Goal: Information Seeking & Learning: Check status

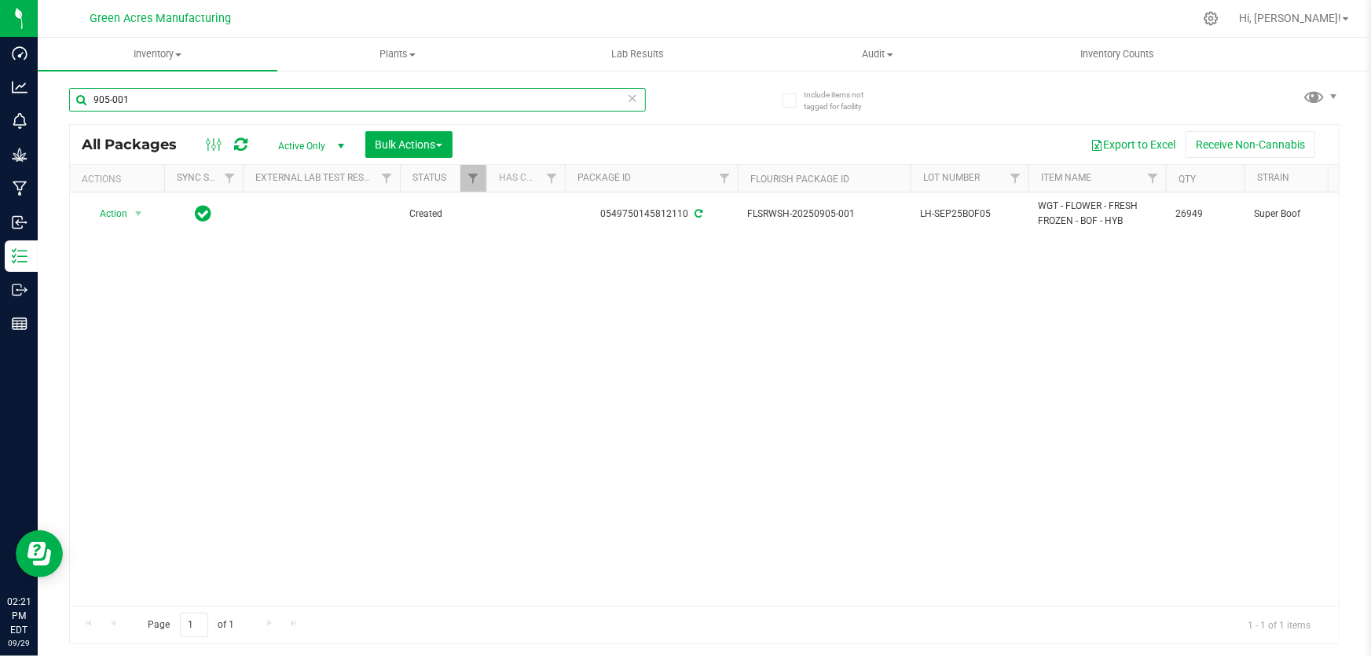
click at [361, 101] on input "905-001" at bounding box center [357, 100] width 577 height 24
type input "922-010"
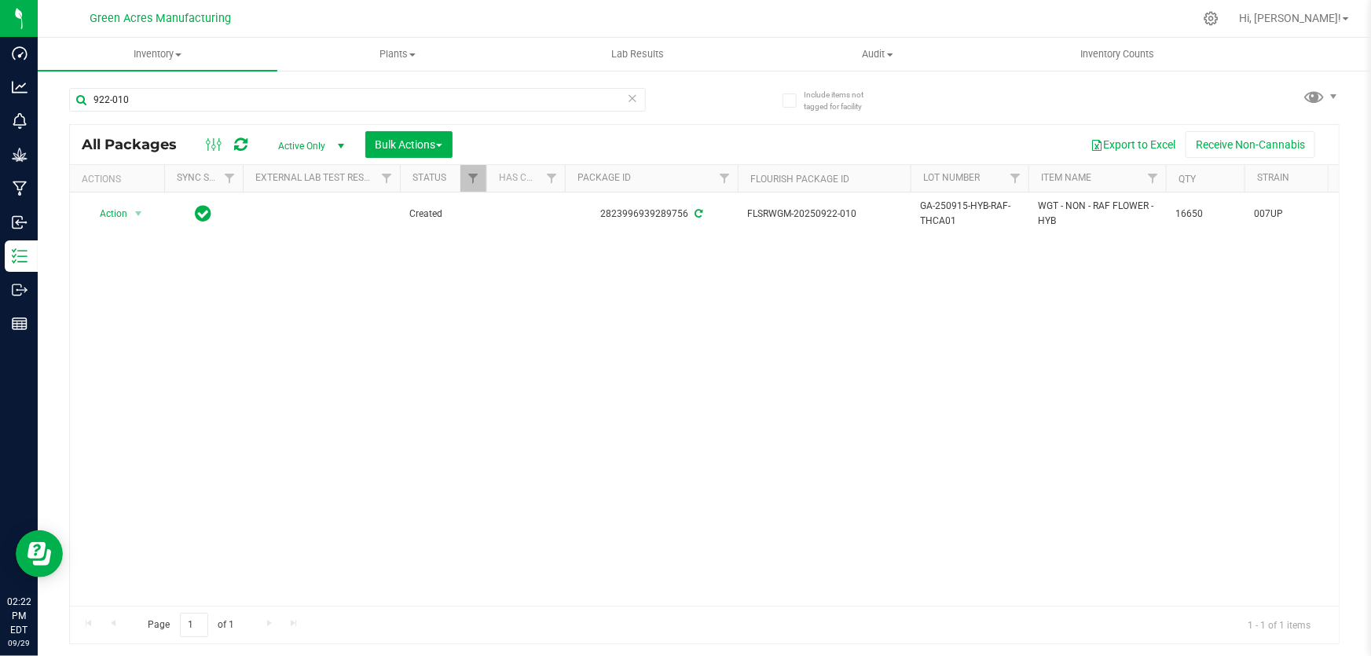
click at [511, 426] on div "Action Action Adjust qty Create package Edit attributes Global inventory Locate…" at bounding box center [704, 398] width 1268 height 413
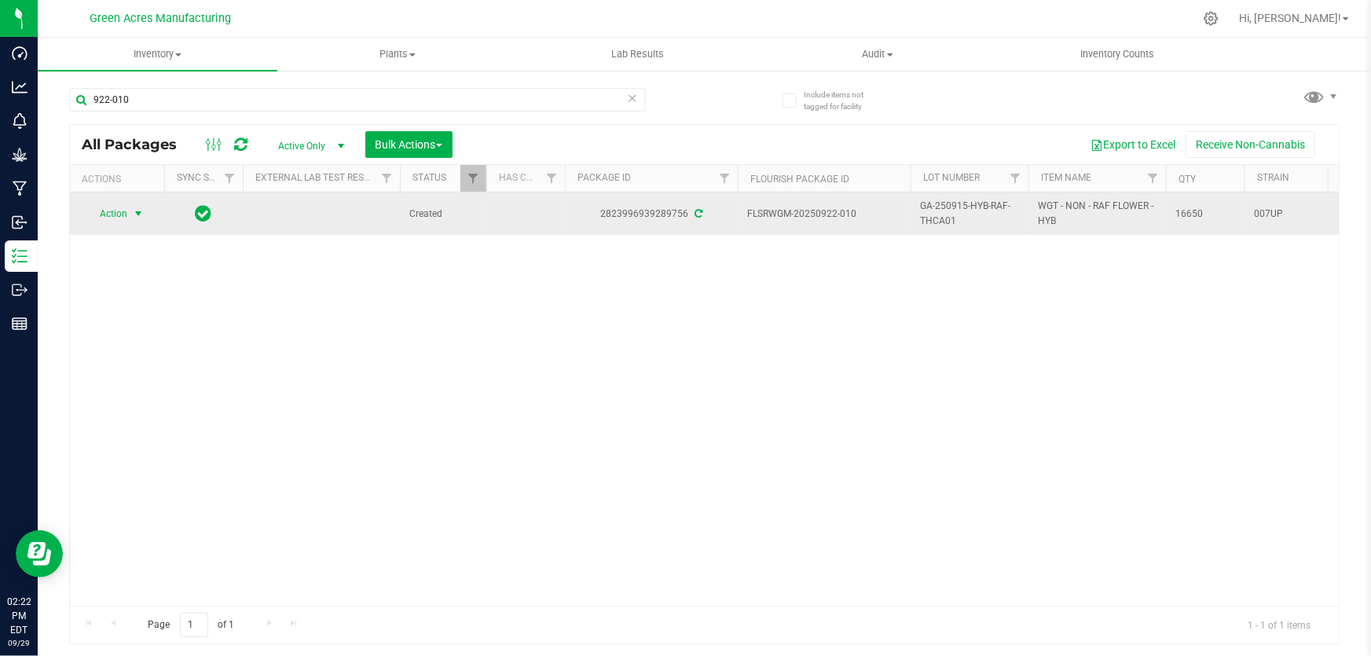
click at [110, 215] on span "Action" at bounding box center [107, 214] width 42 height 22
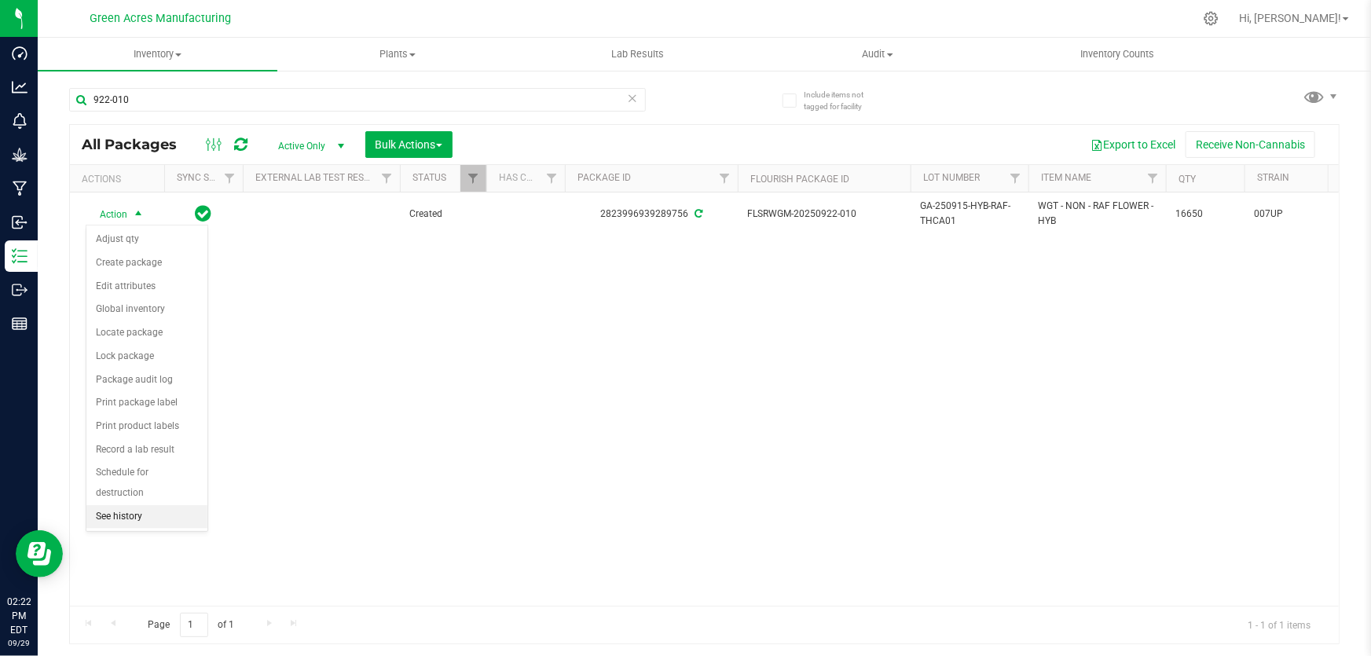
click at [145, 519] on li "See history" at bounding box center [146, 517] width 121 height 24
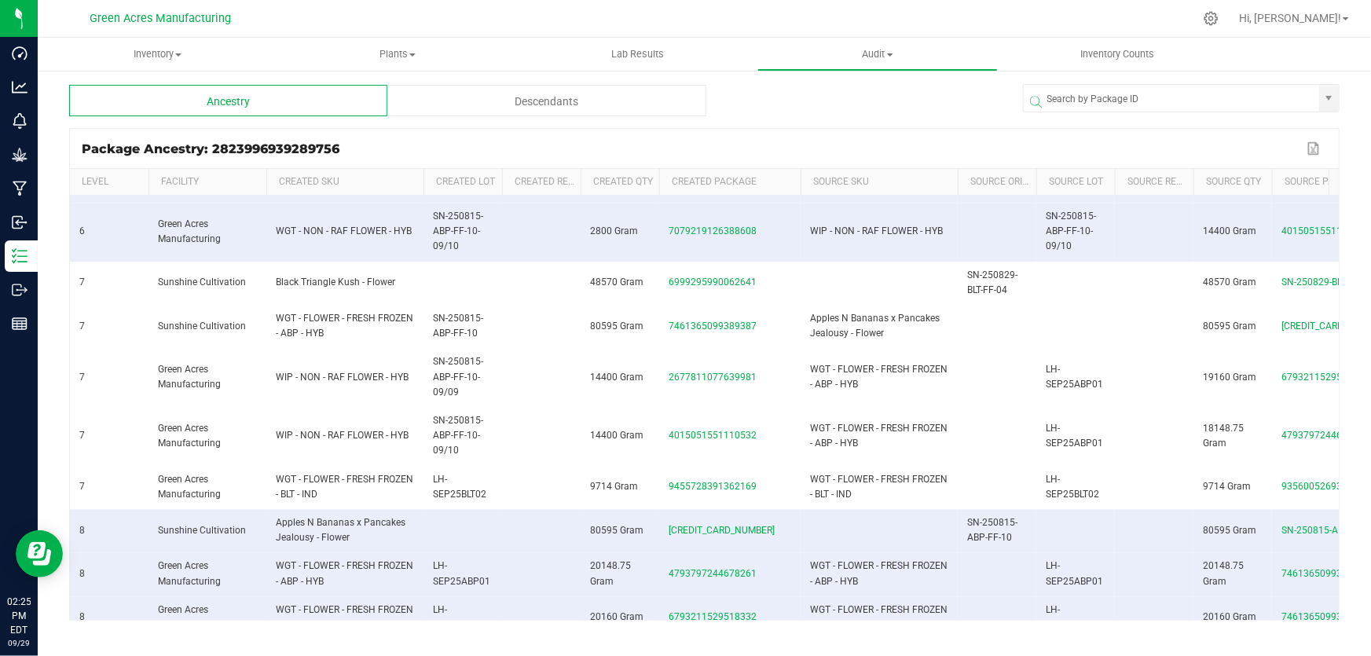
scroll to position [1804, 0]
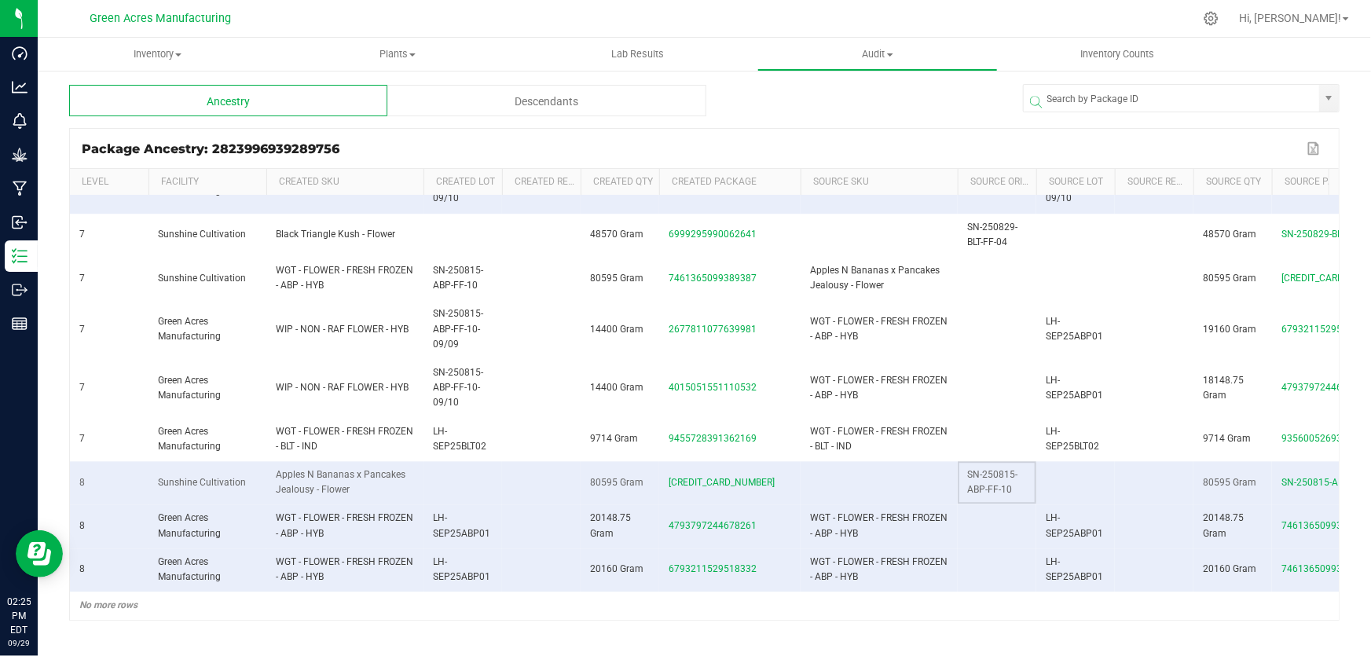
click at [990, 481] on span "SN-250815-ABP-FF-10" at bounding box center [992, 482] width 50 height 26
copy span "SN-250815-ABP-FF-10"
click at [982, 562] on td at bounding box center [996, 569] width 79 height 43
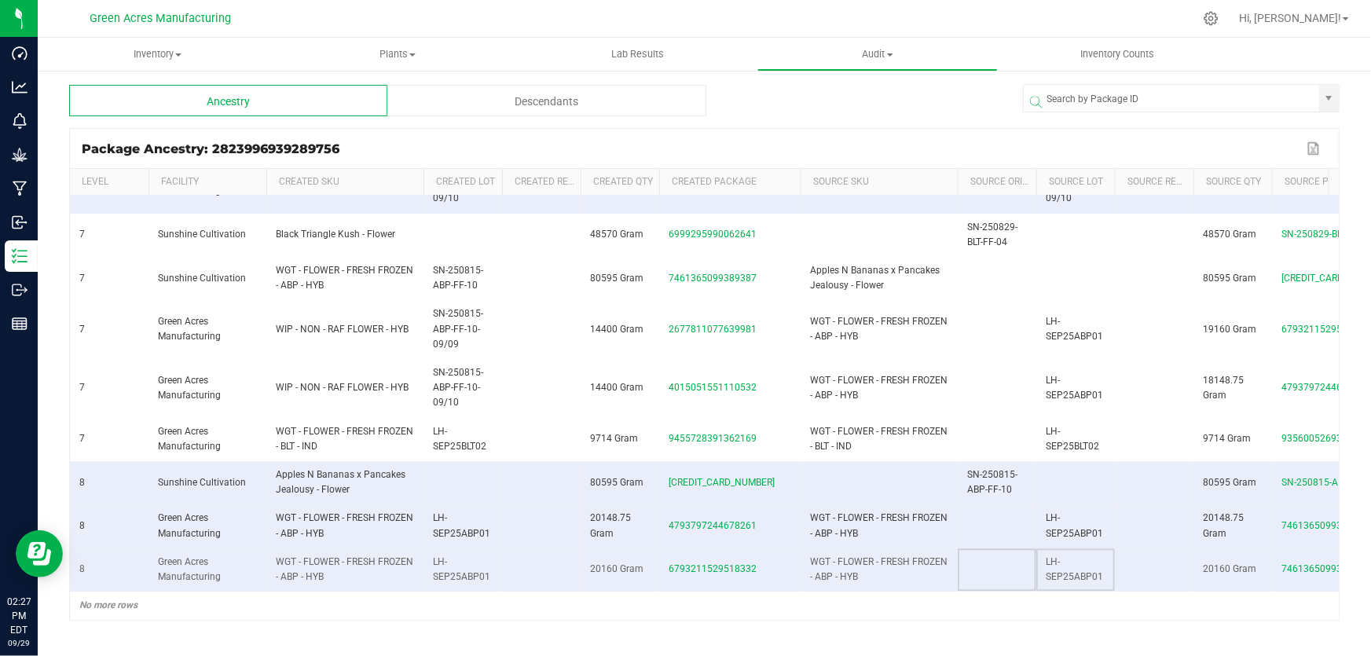
click at [1071, 566] on span "LH-SEP25ABP01" at bounding box center [1073, 569] width 57 height 26
copy span "LH-SEP25ABP01"
click at [1011, 591] on td at bounding box center [996, 604] width 79 height 27
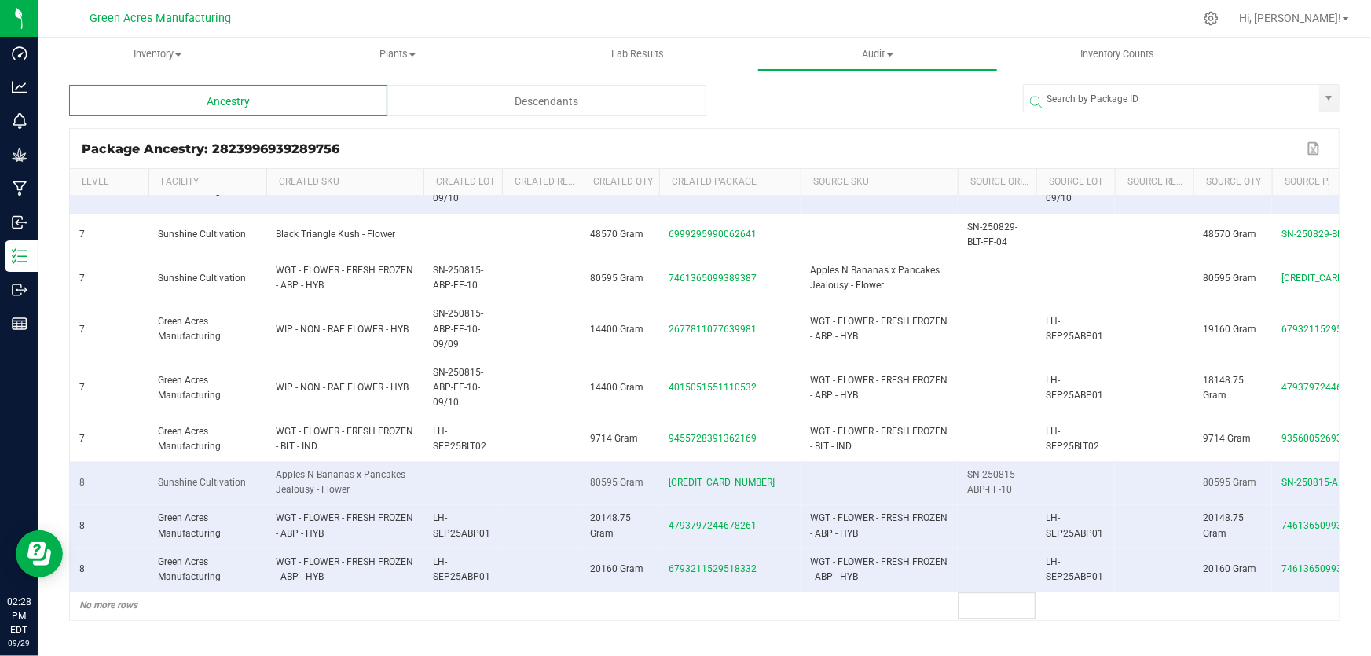
scroll to position [1733, 0]
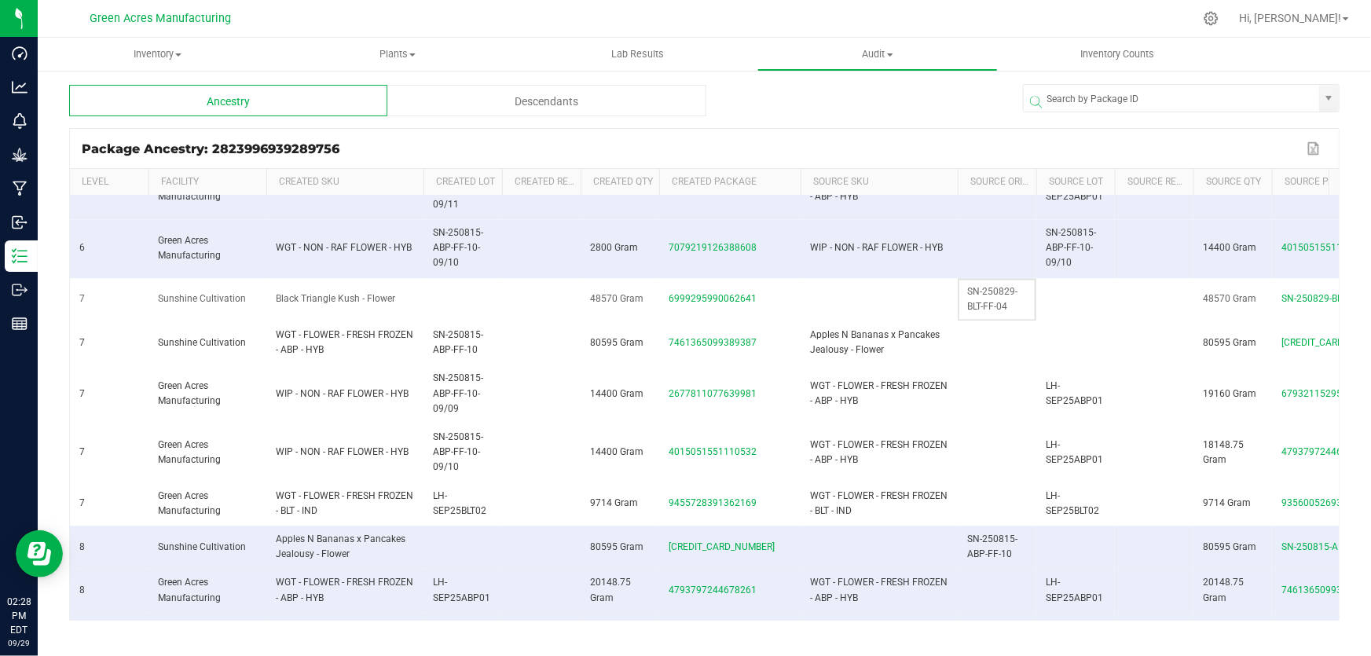
click at [990, 298] on span "SN-250829-BLT-FF-04" at bounding box center [992, 299] width 50 height 26
copy span "SN-250829-BLT-FF-04"
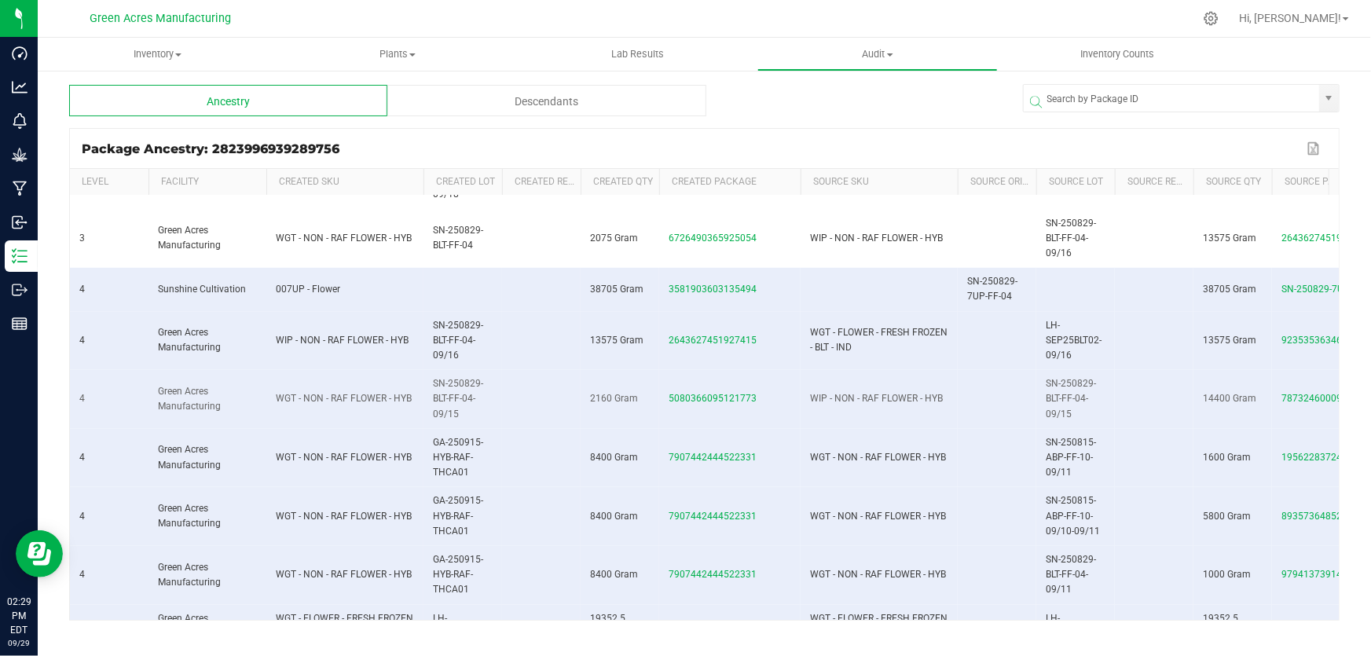
scroll to position [518, 0]
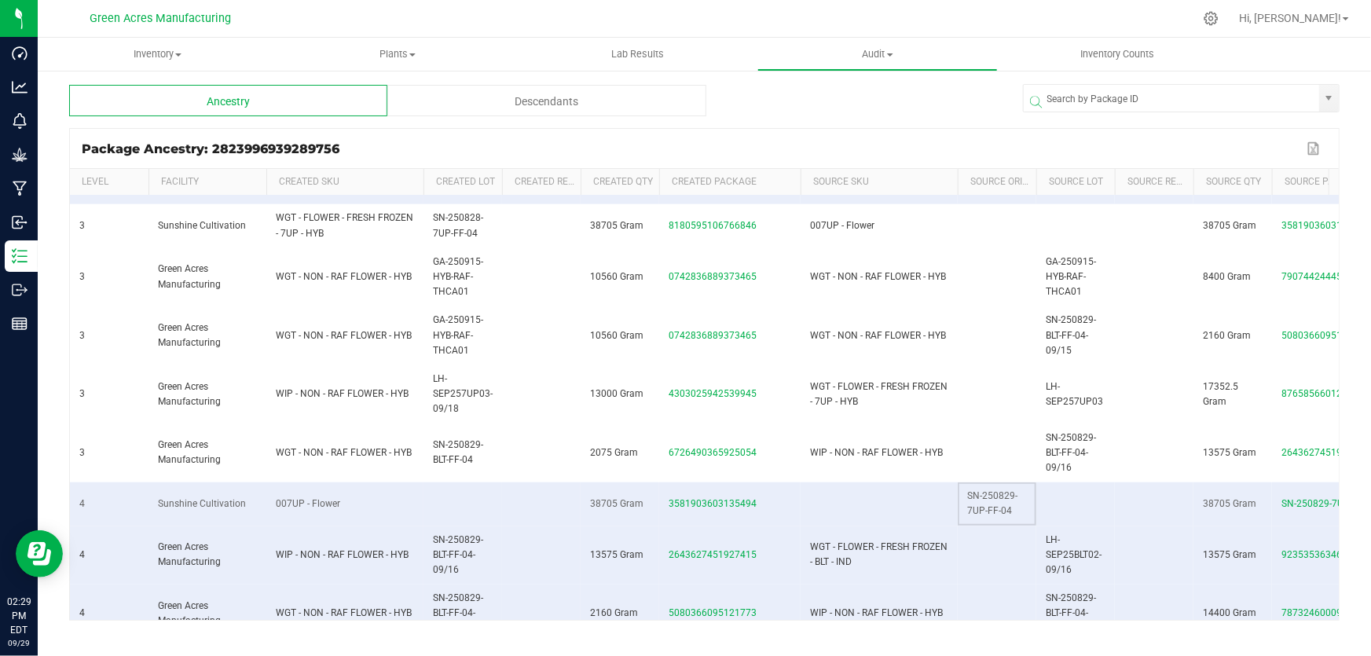
click at [990, 496] on span "SN-250829-7UP-FF-04" at bounding box center [992, 503] width 50 height 26
copy span "SN-250829-7UP-FF-04"
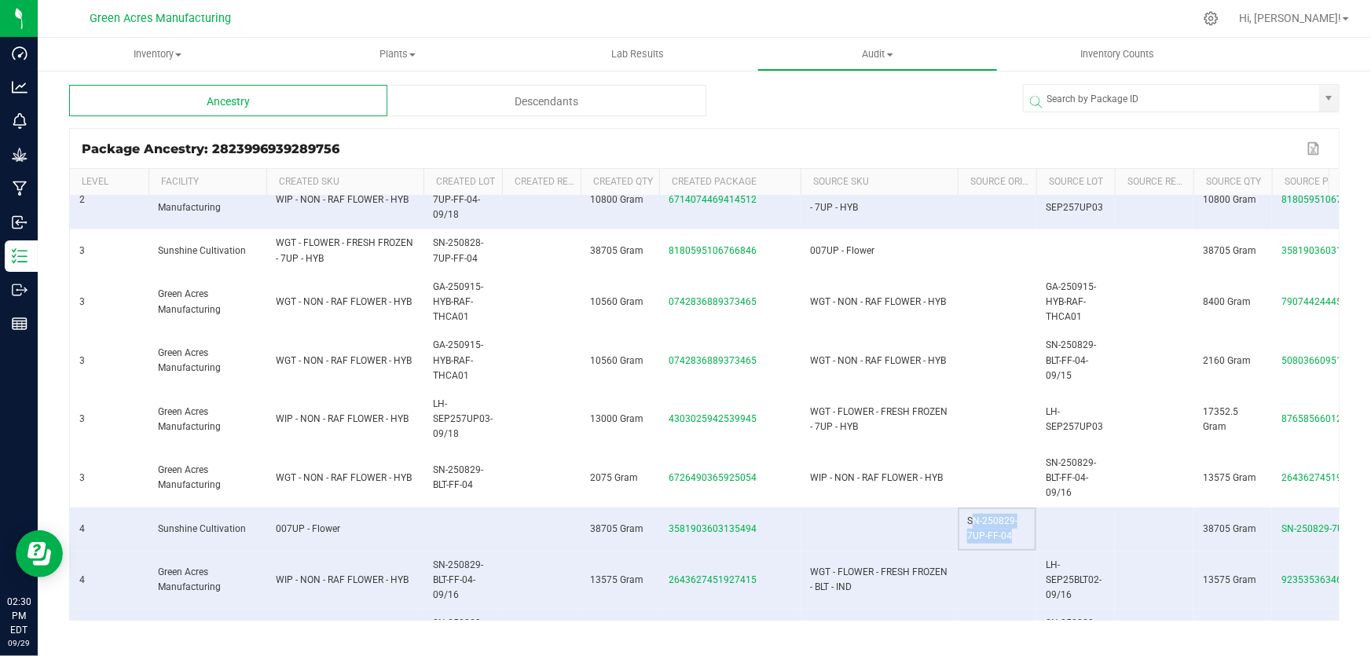
scroll to position [500, 0]
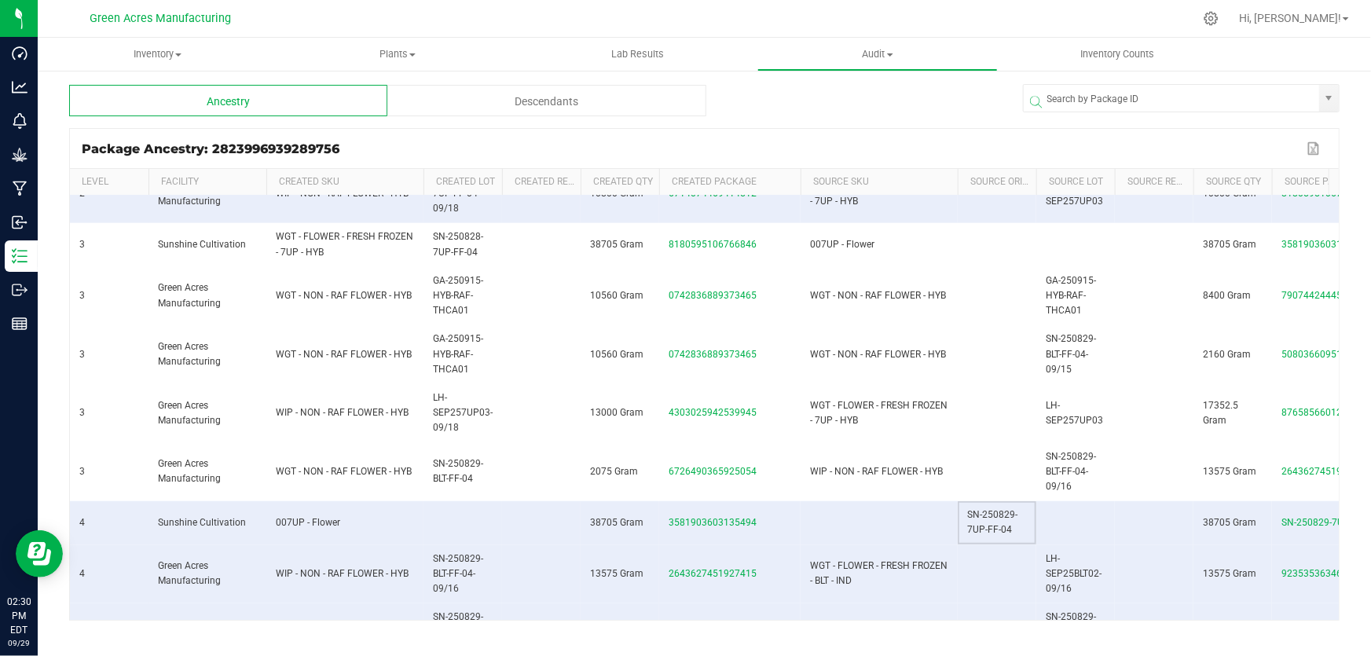
click at [1023, 141] on div "Package Ancestry: 2823996939289756" at bounding box center [692, 148] width 1221 height 15
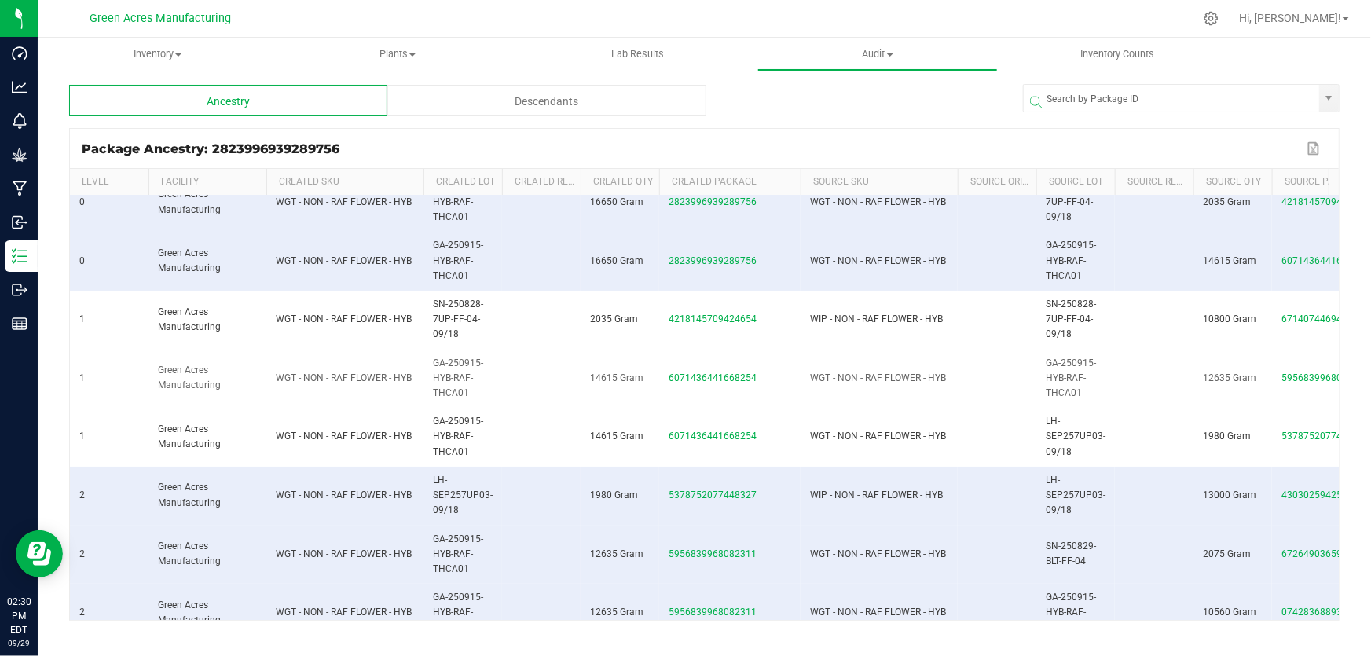
scroll to position [0, 0]
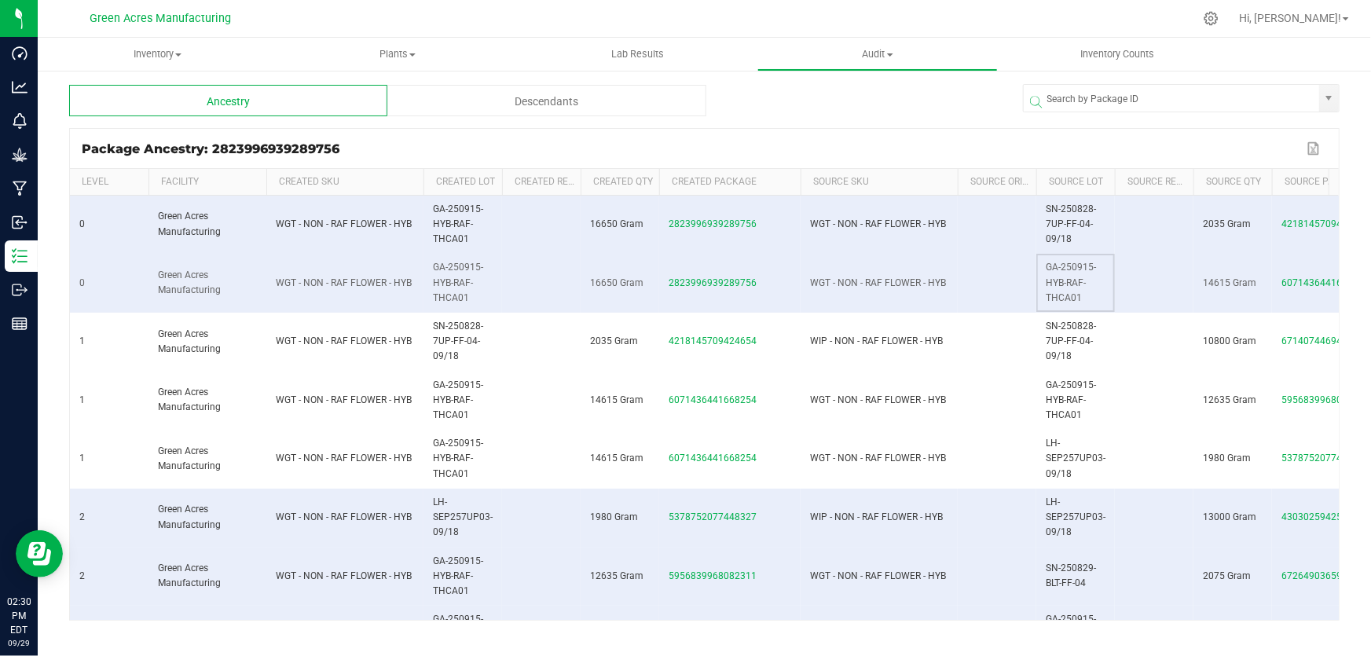
click at [1078, 286] on span "GA-250915-HYB-RAF-THCA01" at bounding box center [1070, 282] width 50 height 41
click at [1085, 289] on td "GA-250915-HYB-RAF-THCA01" at bounding box center [1075, 283] width 79 height 59
click at [1073, 285] on span "GA-250915-HYB-RAF-THCA01" at bounding box center [1070, 282] width 50 height 41
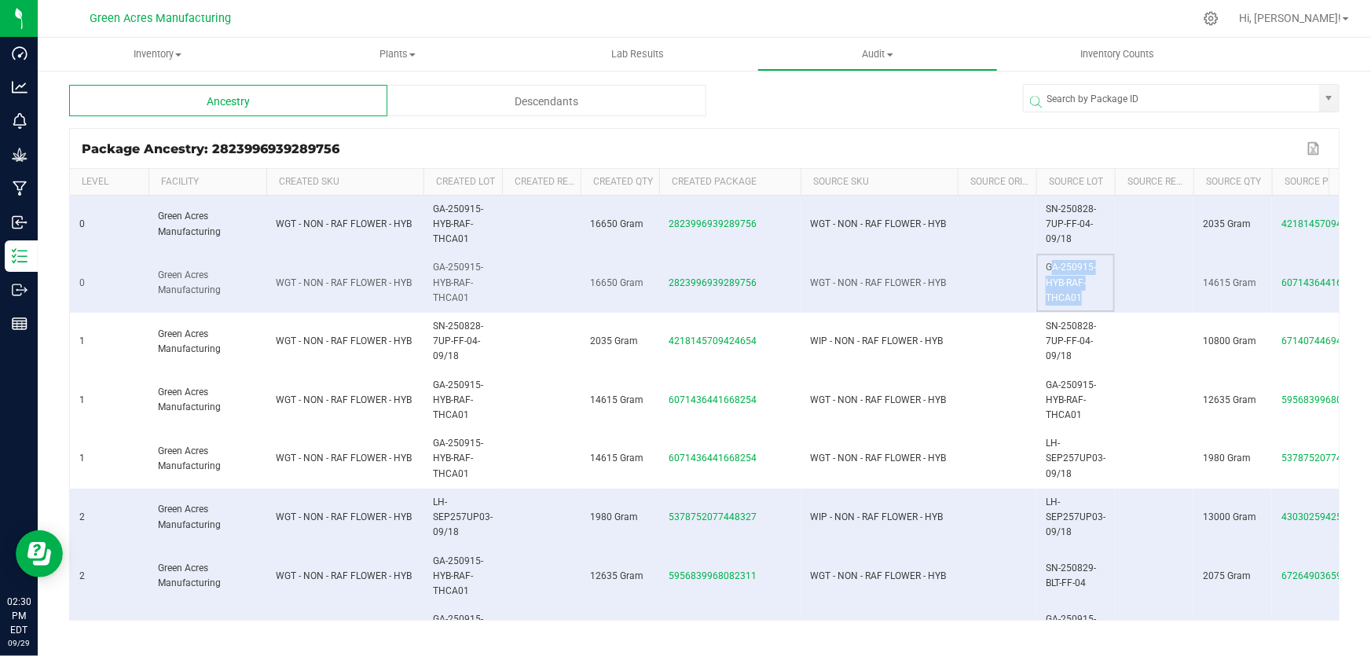
click at [1073, 285] on span "GA-250915-HYB-RAF-THCA01" at bounding box center [1070, 282] width 50 height 41
copy span "GA-250915-HYB-RAF-THCA01"
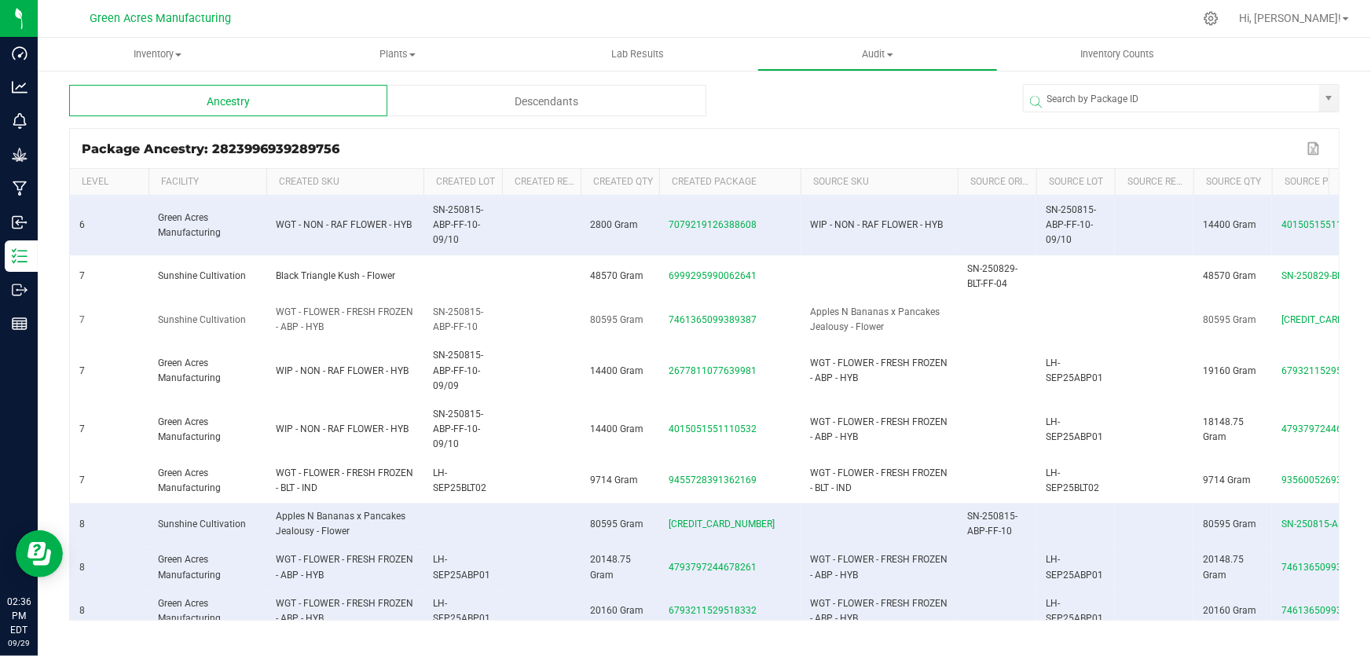
scroll to position [1804, 0]
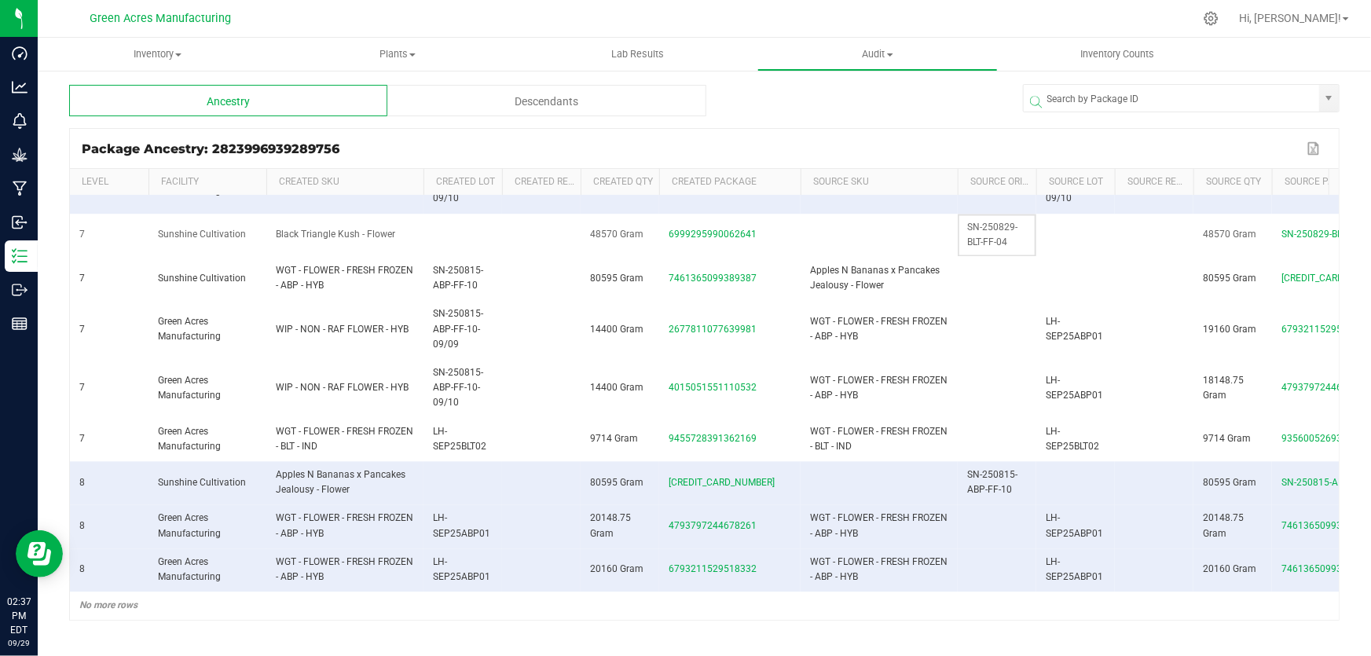
click at [991, 226] on span "SN-250829-BLT-FF-04" at bounding box center [992, 234] width 50 height 26
copy span "SN-250829-BLT-FF-04"
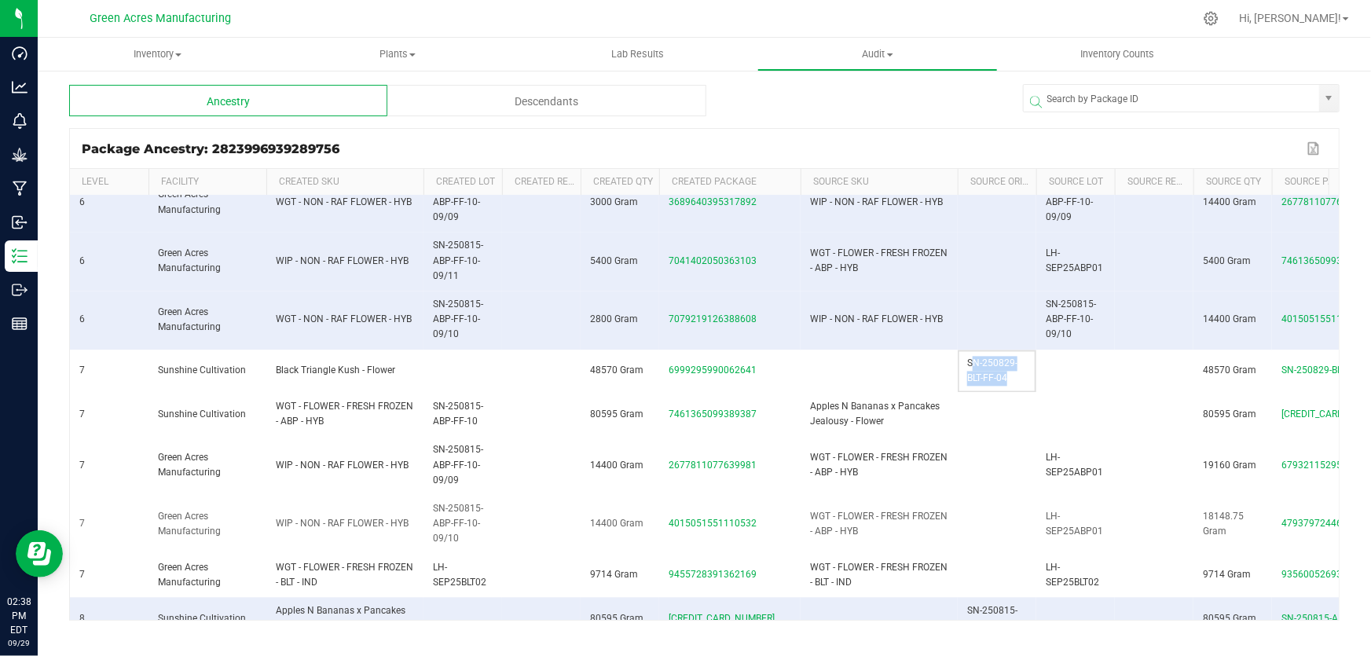
scroll to position [1590, 0]
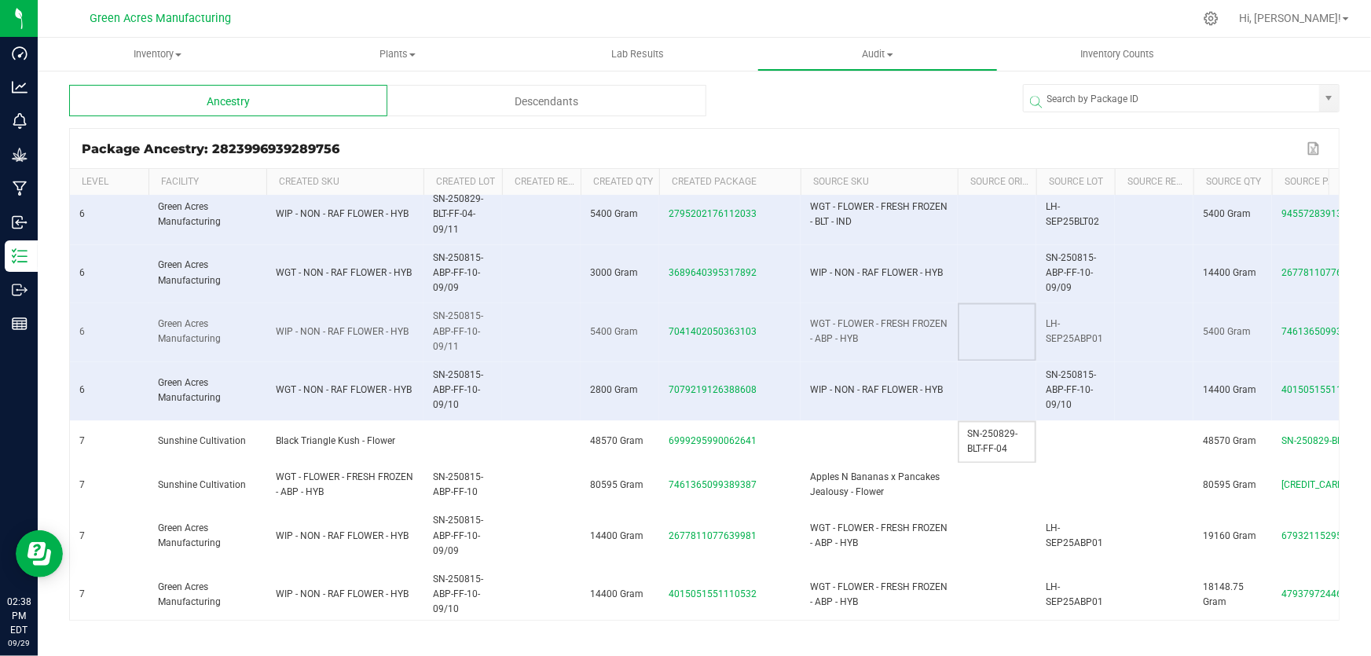
click at [1005, 325] on td at bounding box center [996, 332] width 79 height 59
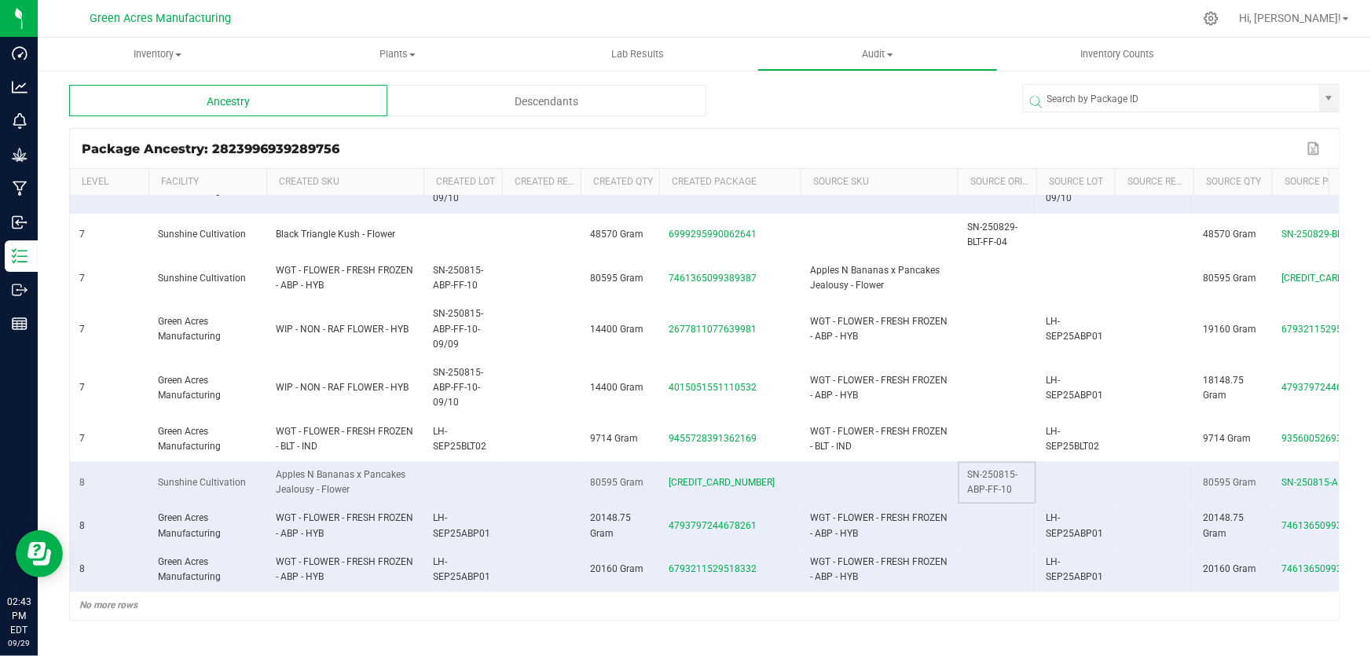
click at [981, 476] on span "SN-250815-ABP-FF-10" at bounding box center [992, 482] width 50 height 26
copy span "SN-250815-ABP-FF-10"
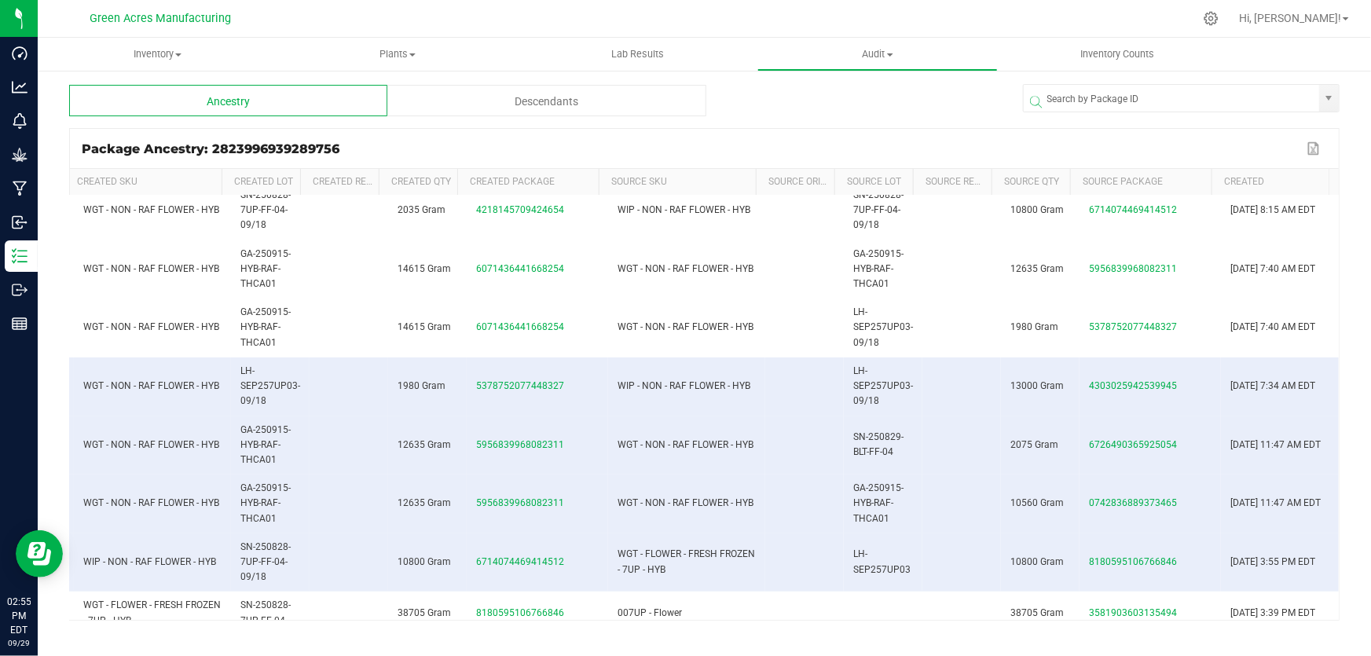
scroll to position [0, 203]
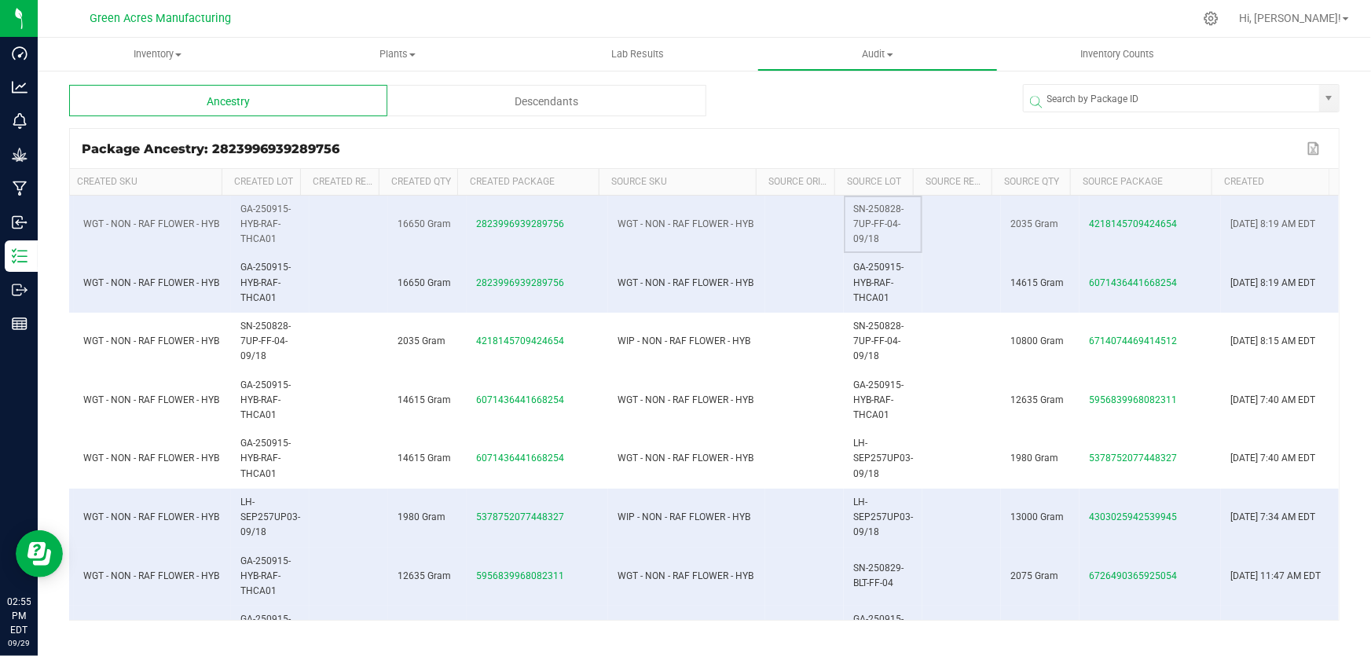
click at [869, 218] on span "SN-250828-7UP-FF-04-09/18" at bounding box center [878, 223] width 50 height 41
copy span "SN-250828-7UP-FF-04-09/18"
click at [867, 286] on span "GA-250915-HYB-RAF-THCA01" at bounding box center [878, 282] width 50 height 41
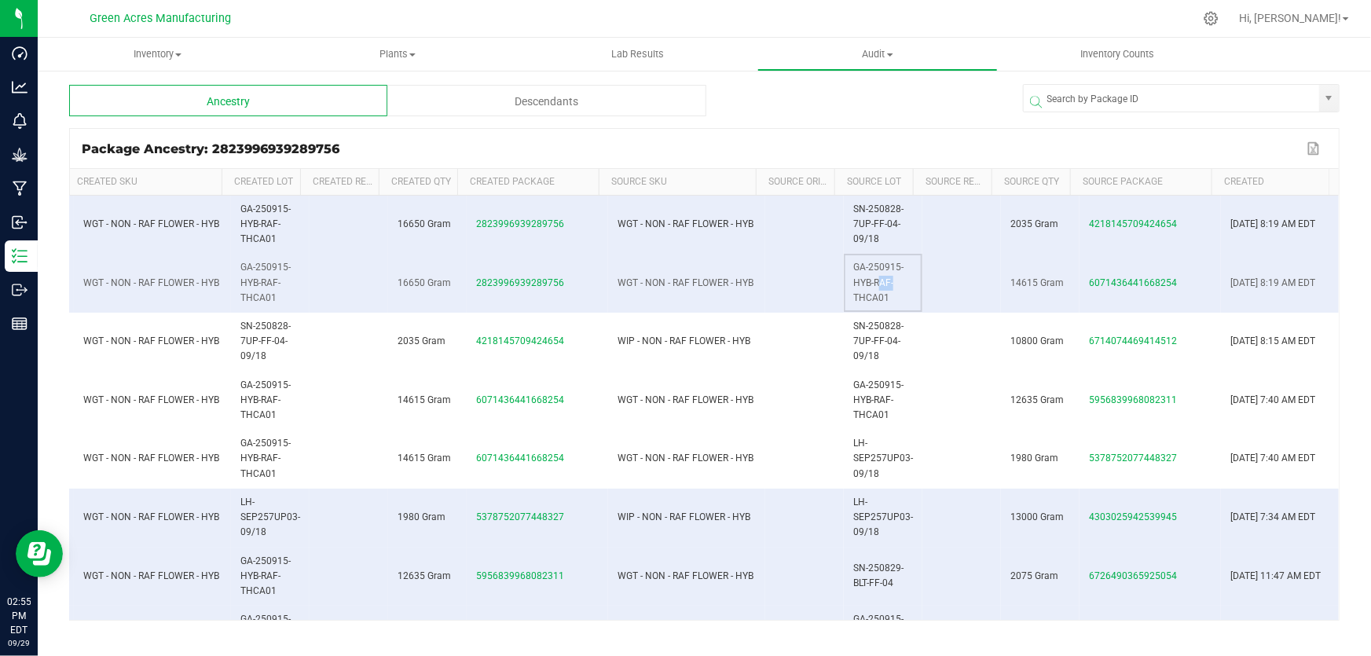
click at [867, 286] on span "GA-250915-HYB-RAF-THCA01" at bounding box center [878, 282] width 50 height 41
copy span "GA-250915-HYB-RAF-THCA01"
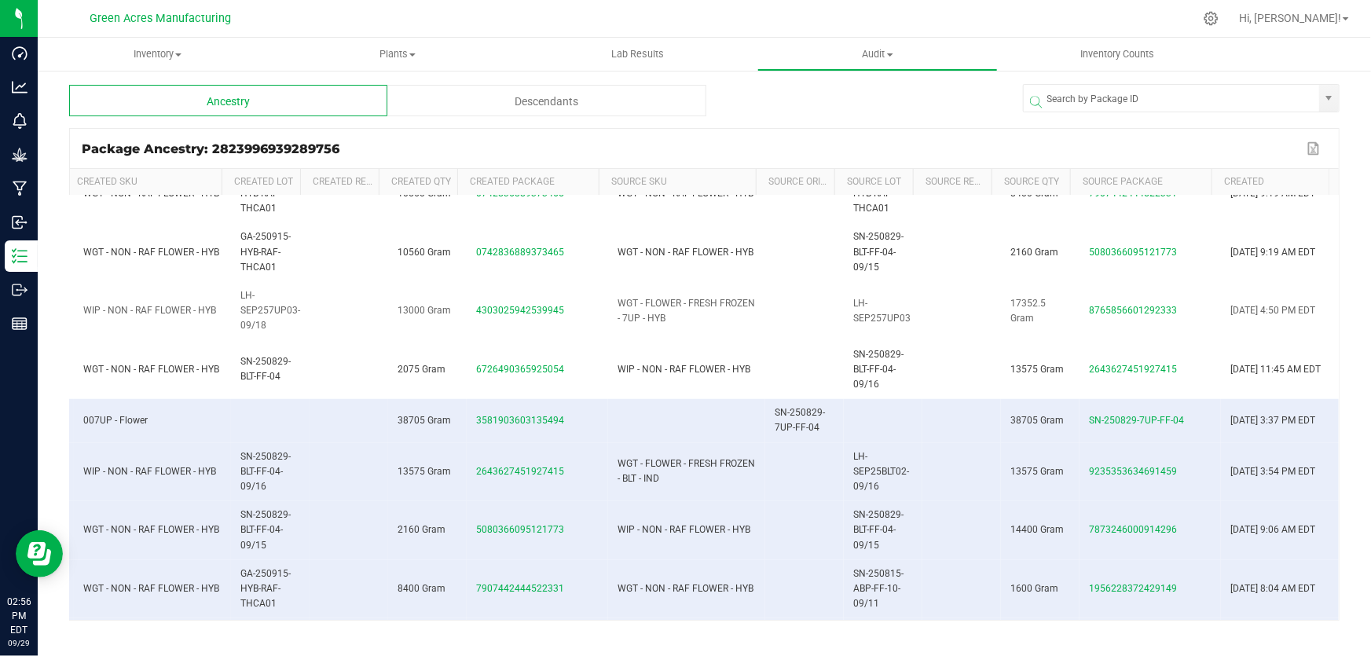
scroll to position [642, 203]
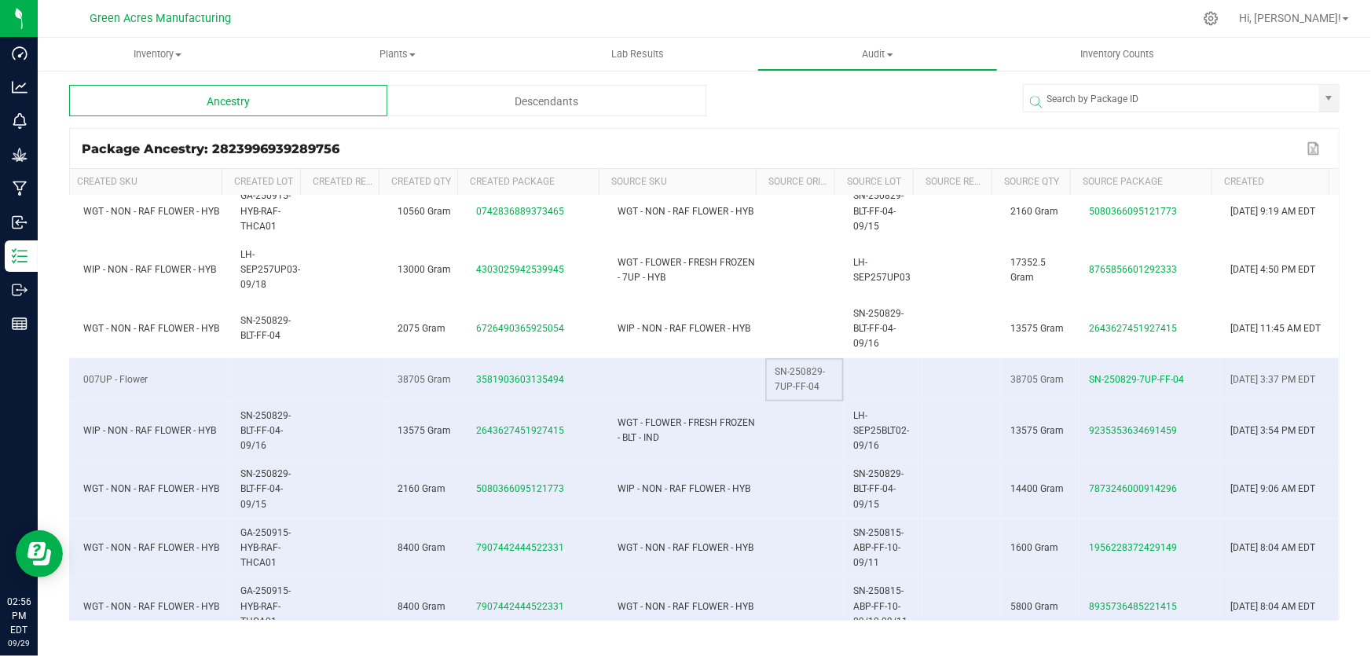
click at [782, 381] on span "SN-250829-7UP-FF-04" at bounding box center [799, 379] width 50 height 26
copy span "SN-250829-7UP-FF-04"
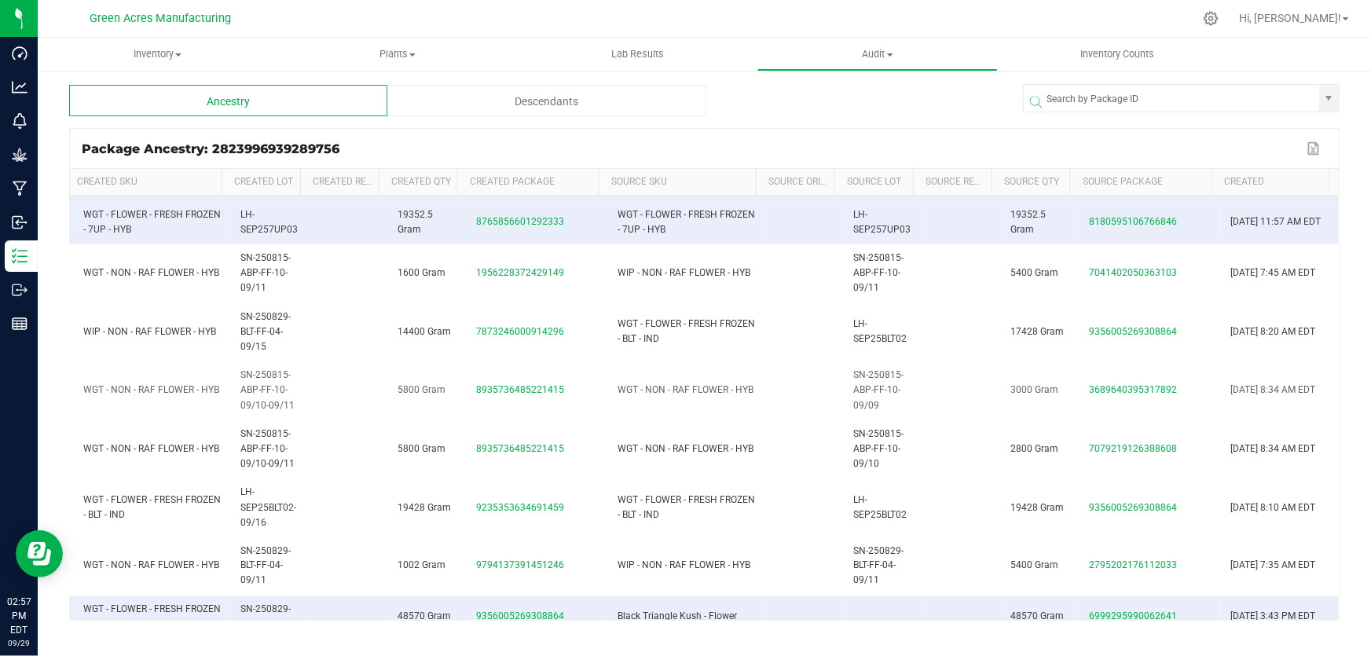
scroll to position [1071, 203]
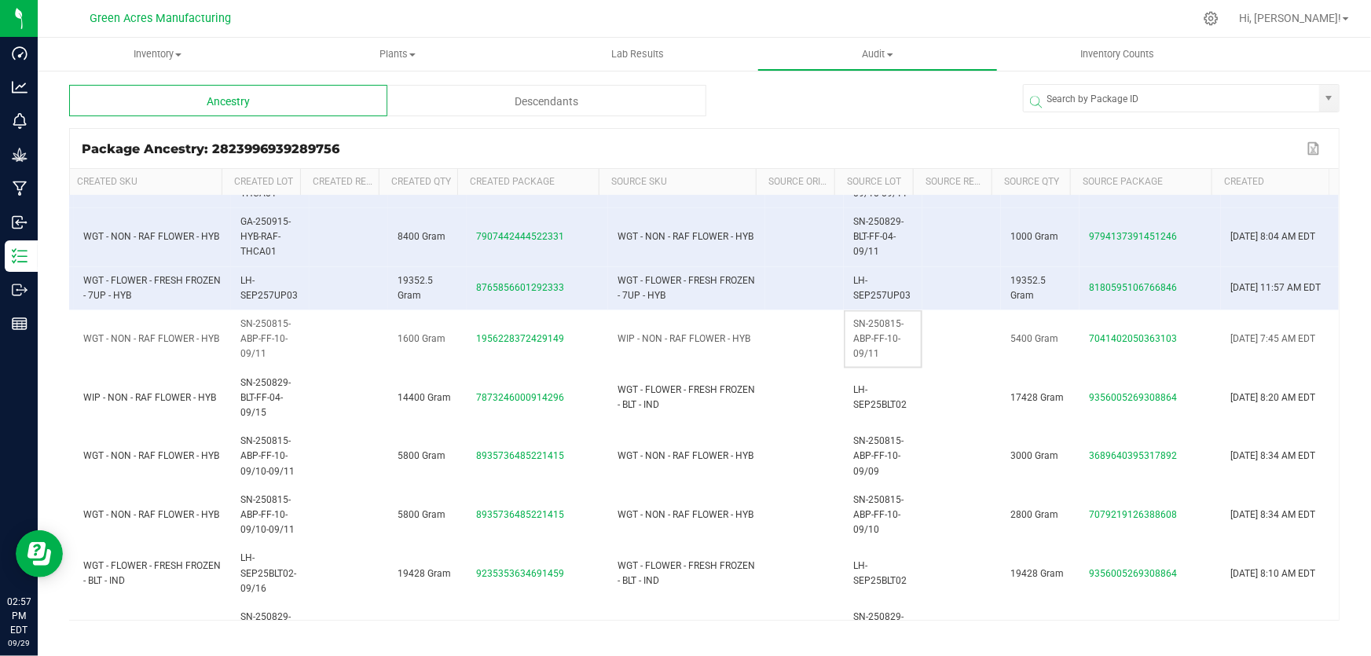
click at [863, 330] on td "SN-250815-ABP-FF-10-09/11" at bounding box center [883, 339] width 79 height 59
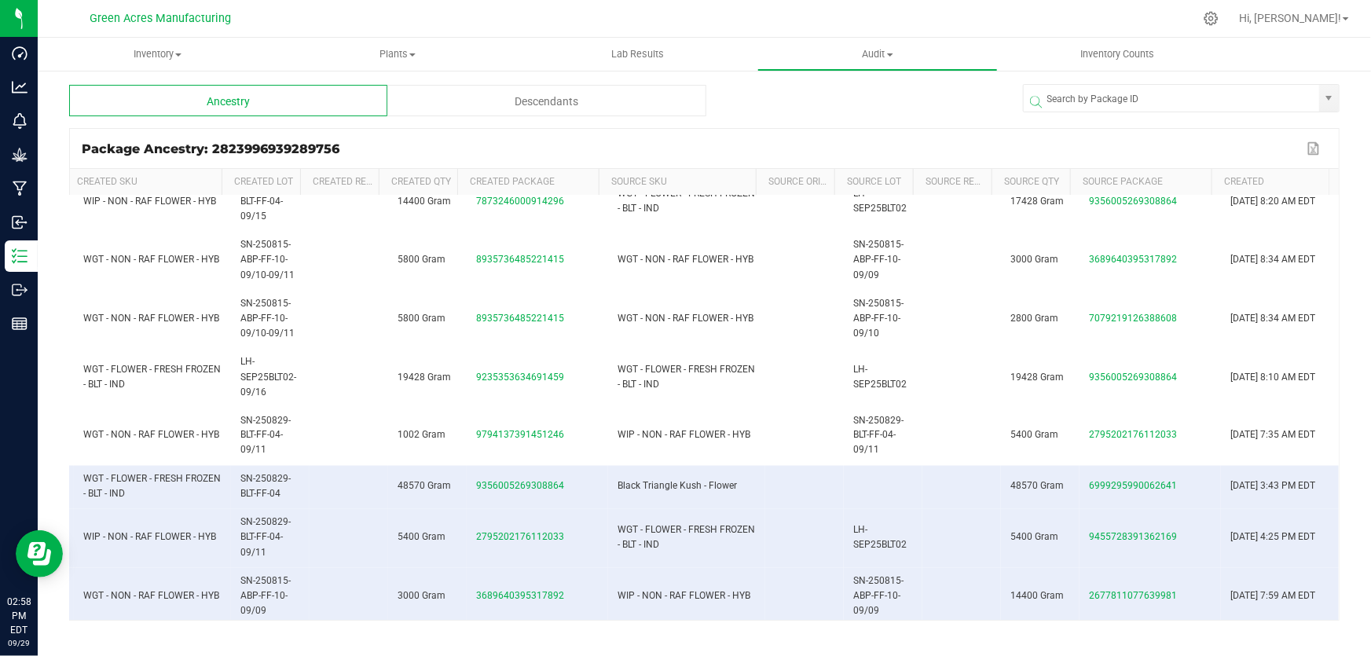
scroll to position [1214, 203]
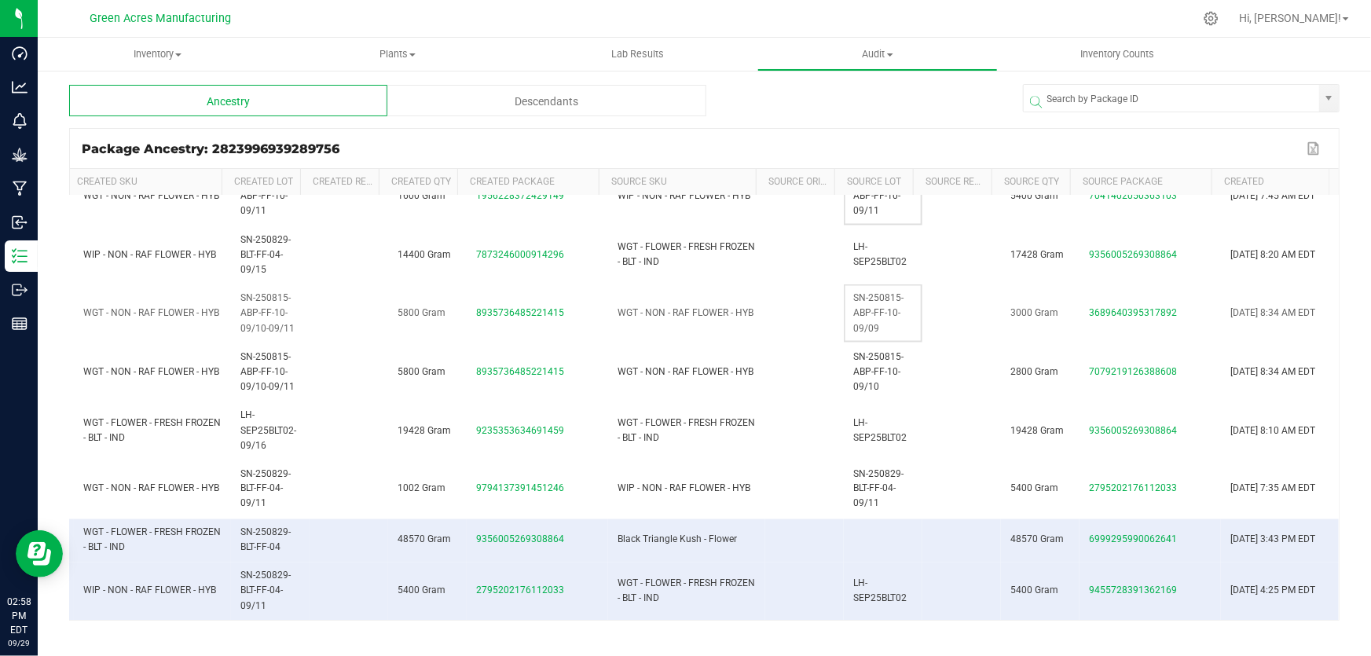
click at [871, 312] on span "SN-250815-ABP-FF-10-09/09" at bounding box center [878, 312] width 50 height 41
click at [871, 311] on span "SN-250815-ABP-FF-10-09/09" at bounding box center [878, 312] width 50 height 41
click at [868, 311] on span "SN-250815-ABP-FF-10-09/09" at bounding box center [878, 312] width 50 height 41
click at [896, 477] on td "SN-250829-BLT-FF-04-09/11" at bounding box center [883, 489] width 79 height 59
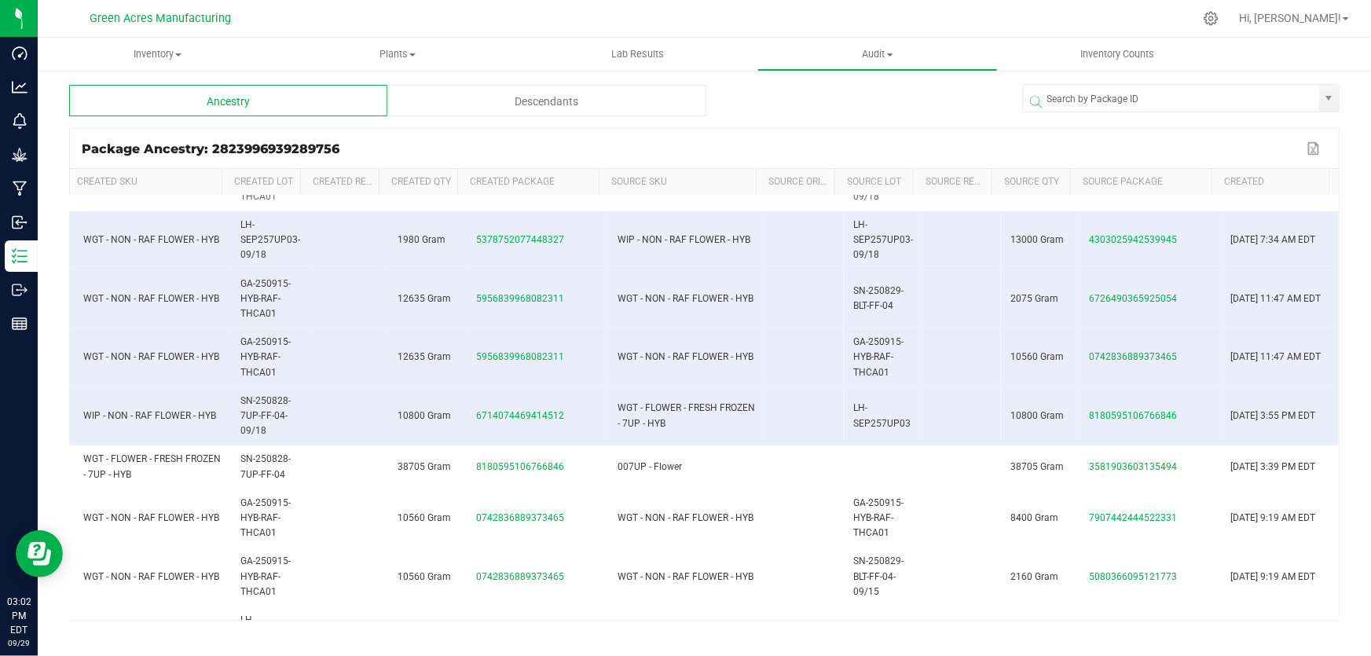
scroll to position [500, 203]
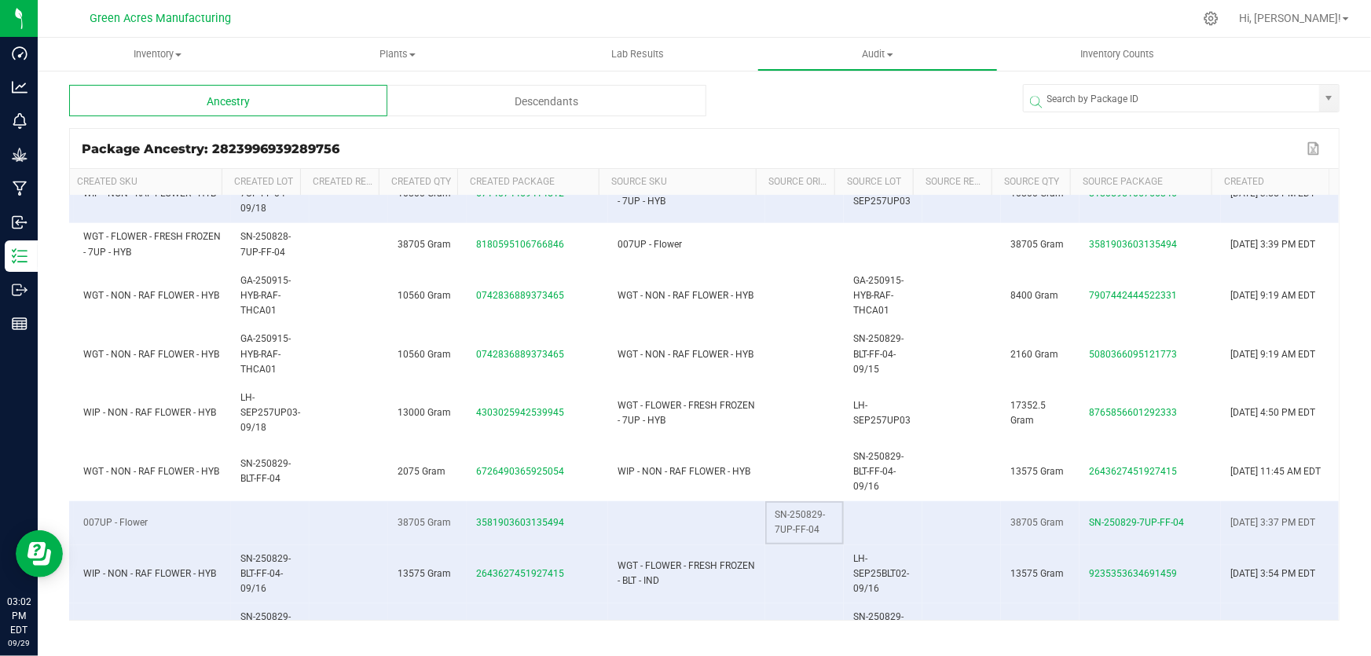
click at [793, 511] on span "SN-250829-7UP-FF-04" at bounding box center [799, 522] width 50 height 26
click at [939, 566] on td at bounding box center [961, 574] width 79 height 59
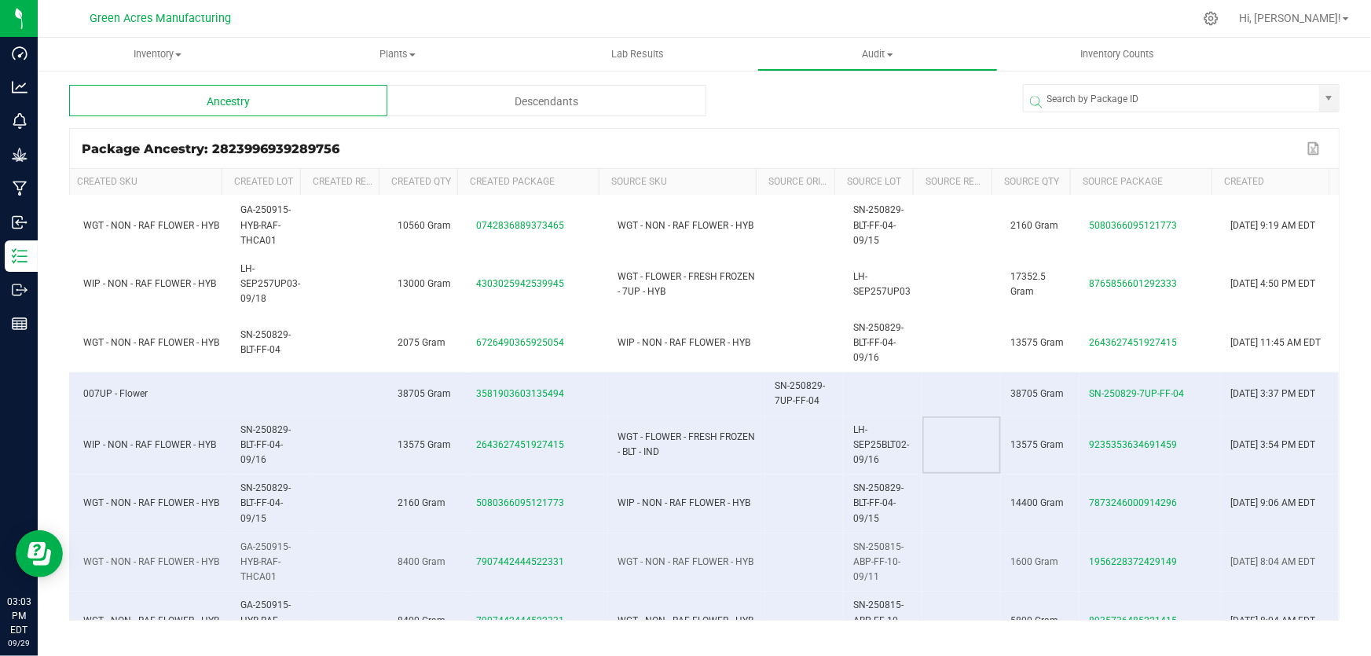
scroll to position [642, 203]
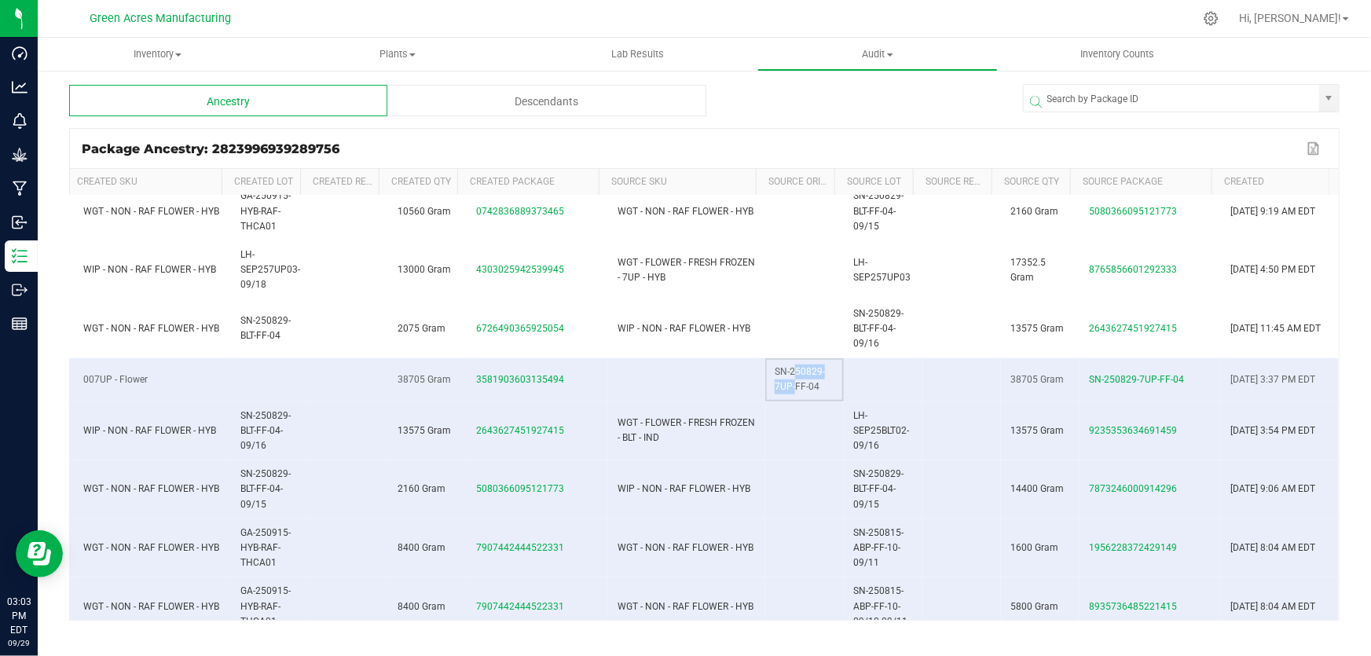
drag, startPoint x: 781, startPoint y: 375, endPoint x: 780, endPoint y: 398, distance: 23.6
click at [780, 398] on td "SN-250829-7UP-FF-04" at bounding box center [804, 379] width 79 height 43
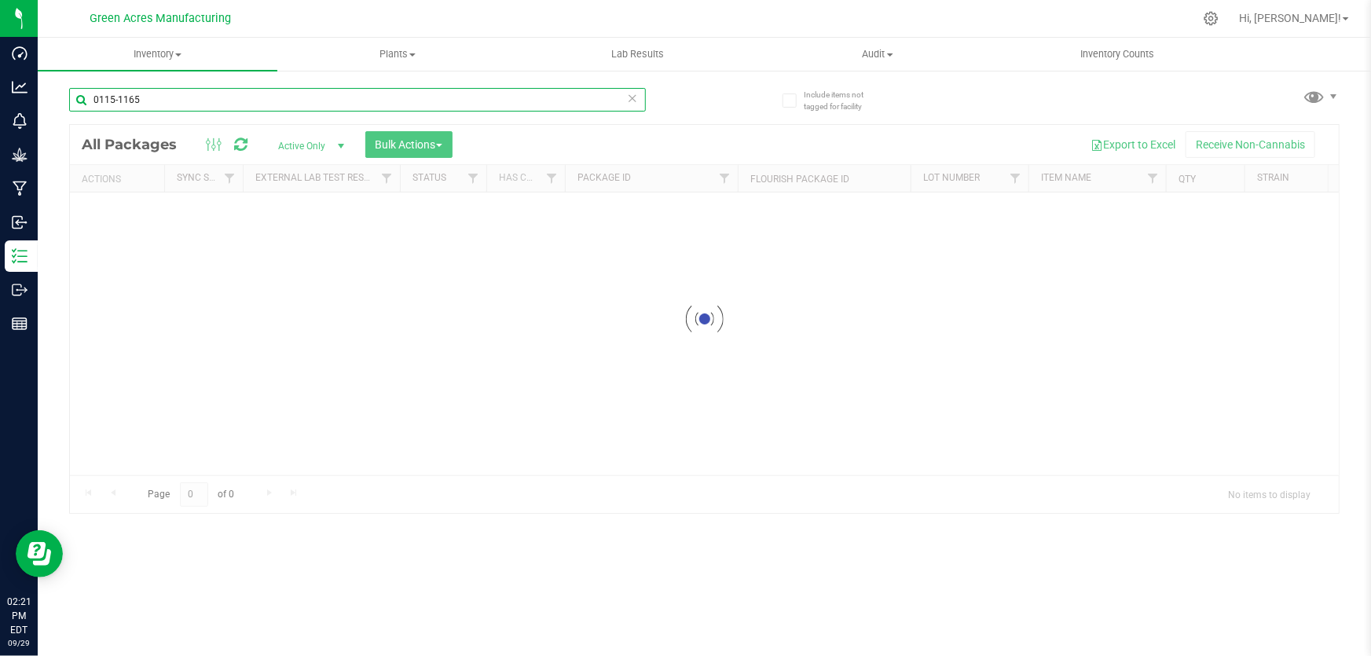
click at [240, 104] on input "0115-1165" at bounding box center [357, 100] width 577 height 24
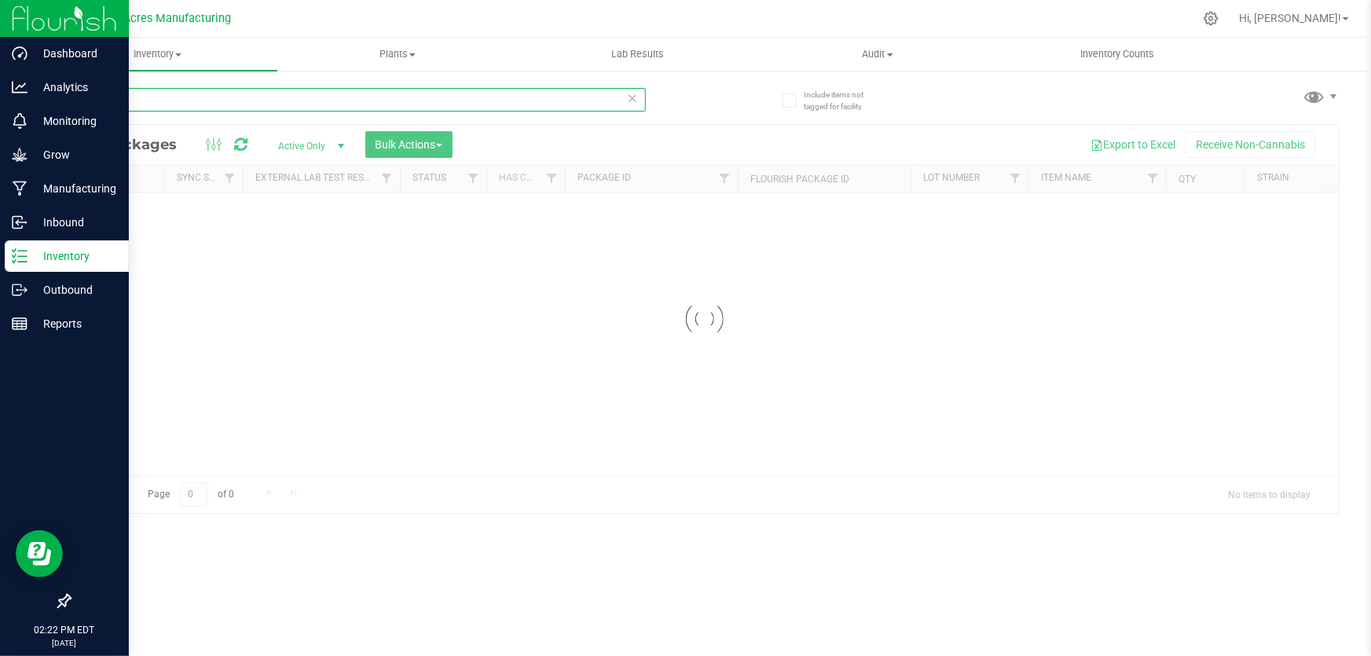
type input "825-018"
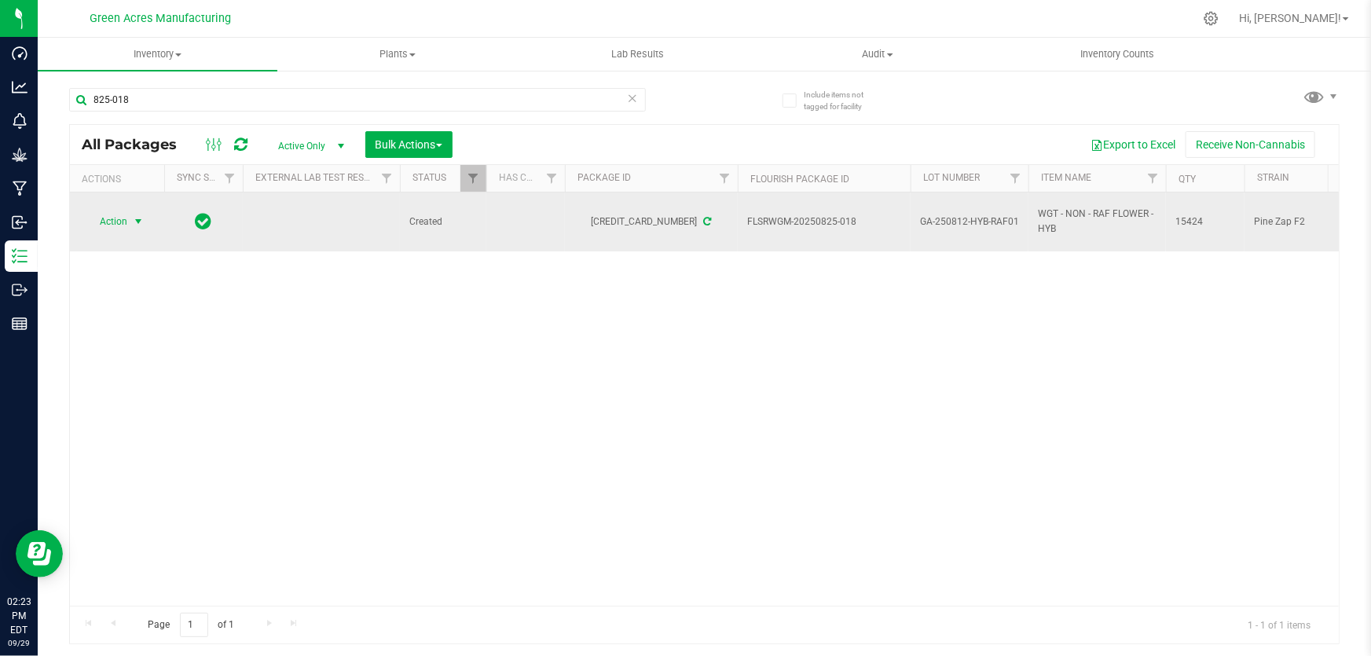
click at [119, 221] on span "Action" at bounding box center [107, 221] width 42 height 22
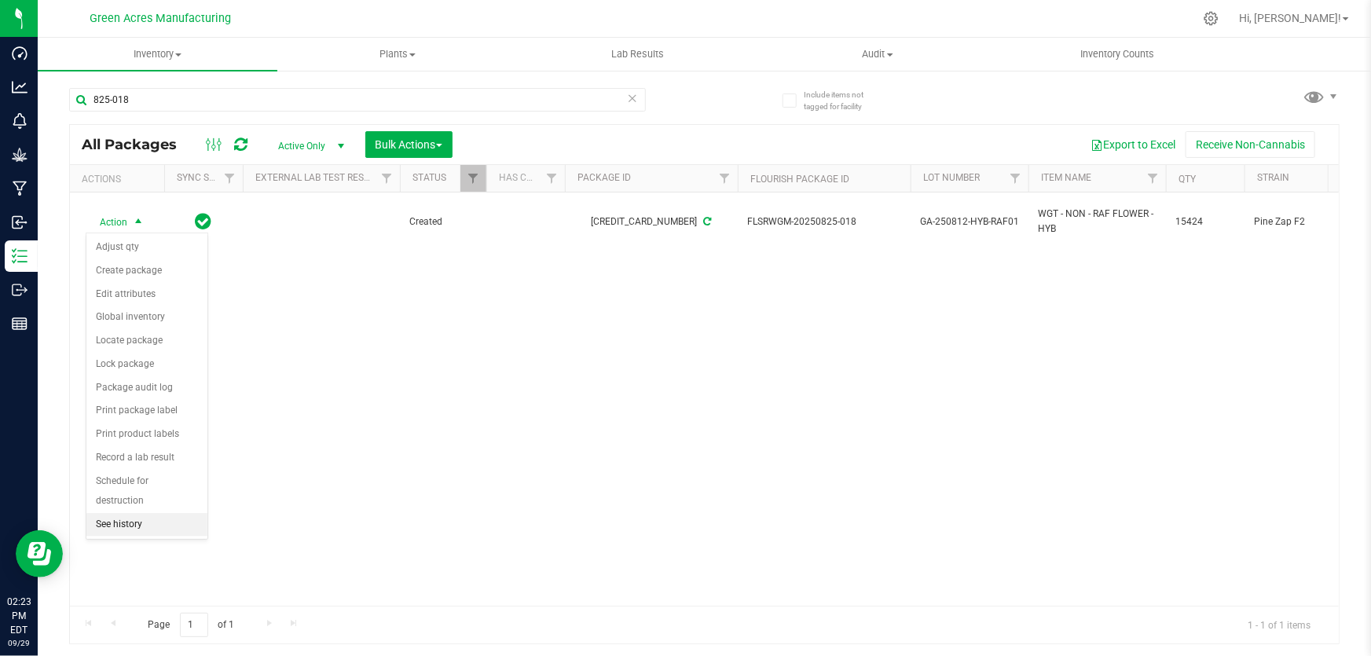
click at [126, 525] on li "See history" at bounding box center [146, 525] width 121 height 24
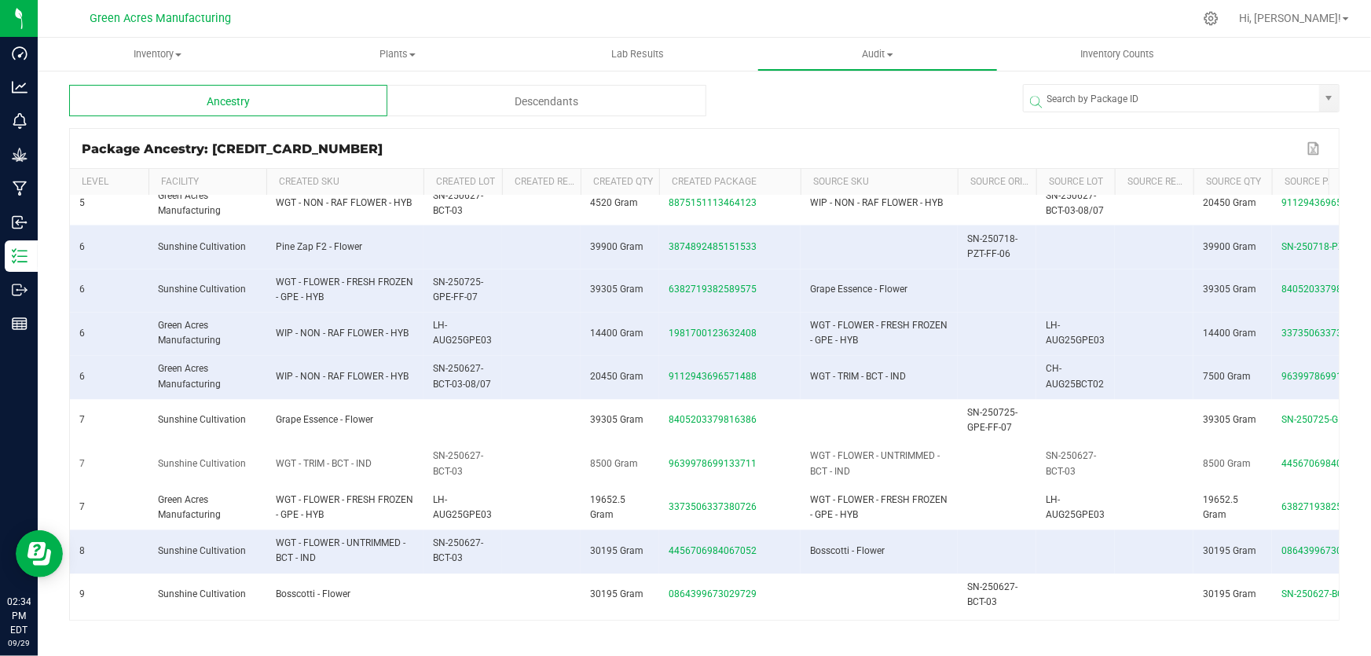
scroll to position [1461, 0]
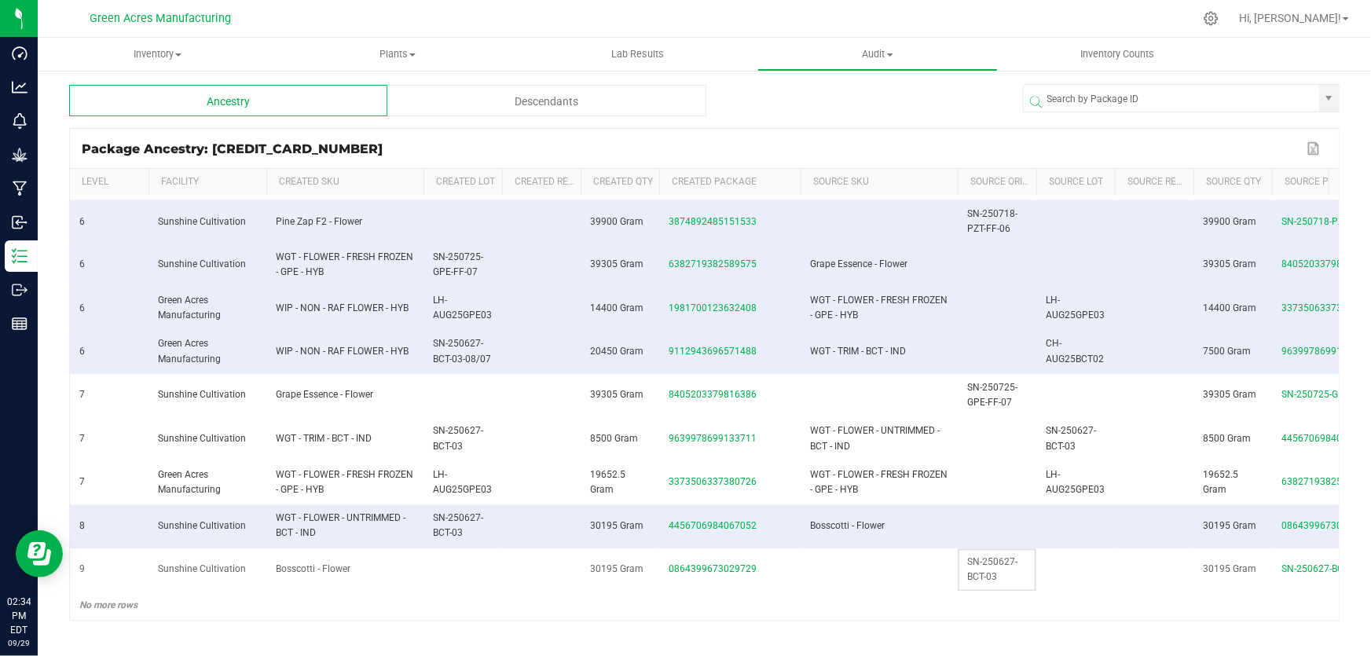
click at [996, 558] on td "SN-250627-BCT-03" at bounding box center [996, 570] width 79 height 43
copy span "SN-250627-BCT-03"
click at [1072, 402] on td at bounding box center [1075, 396] width 79 height 43
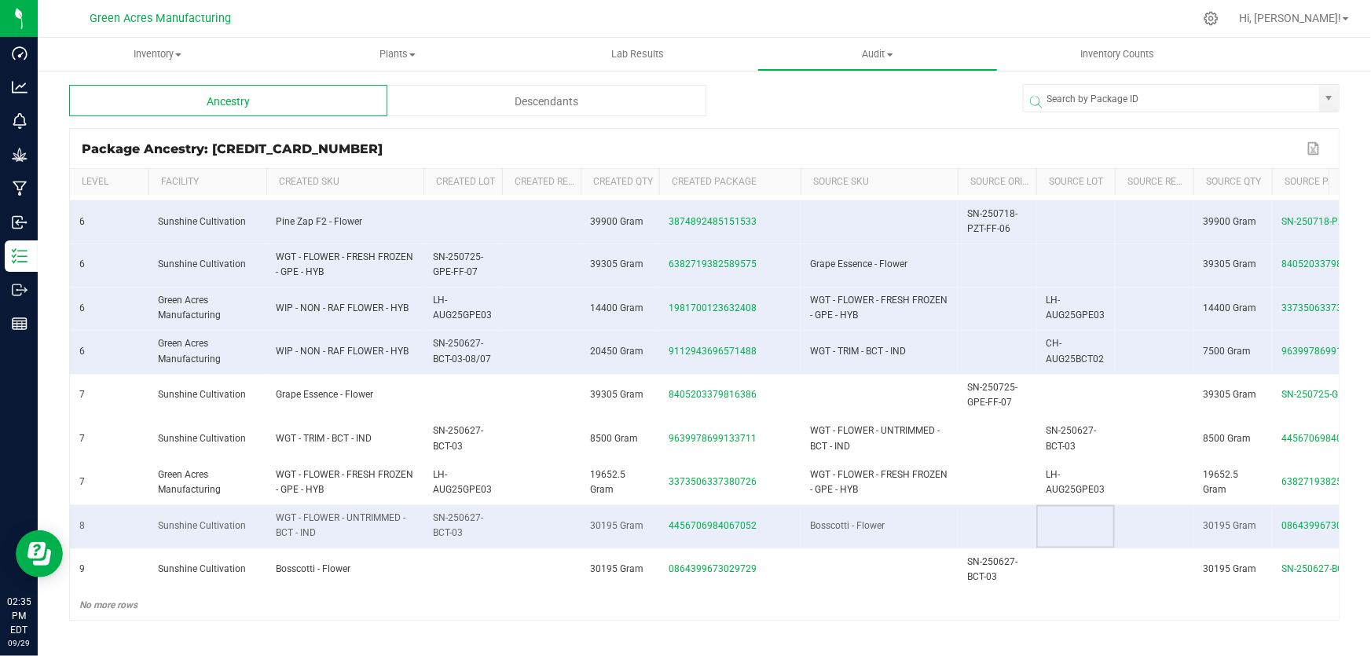
click at [1087, 528] on td at bounding box center [1075, 526] width 79 height 43
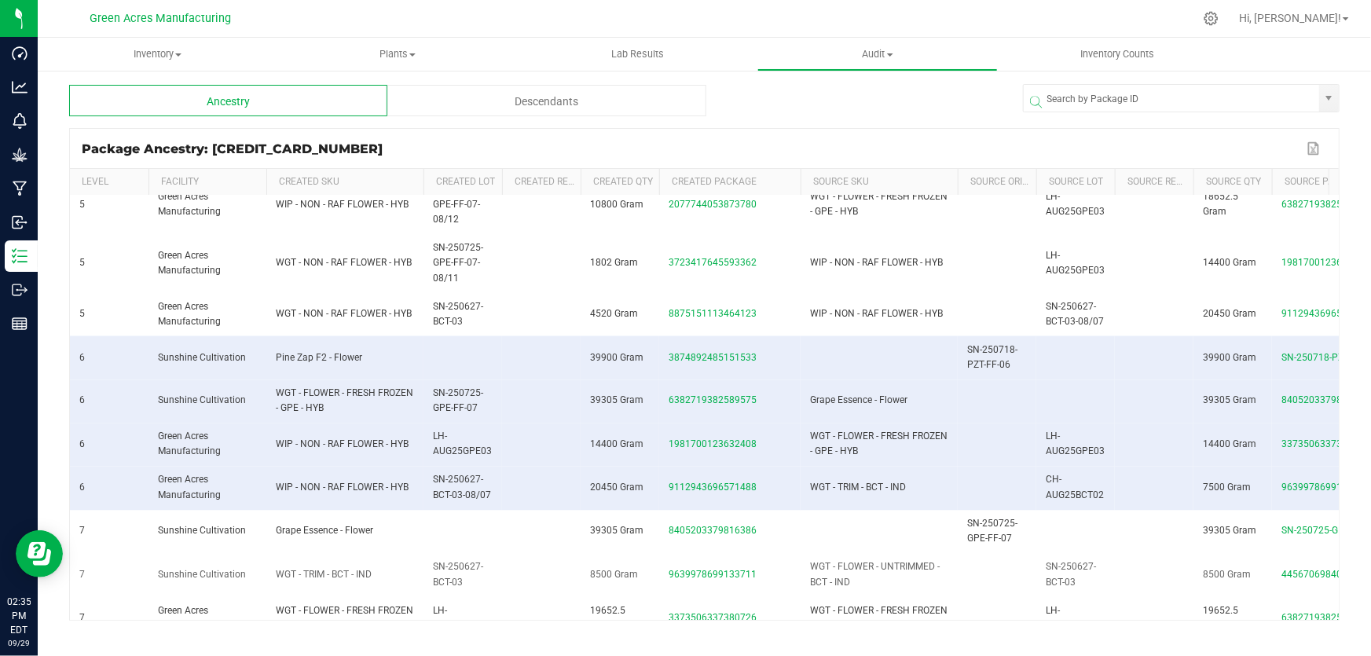
scroll to position [1318, 0]
click at [994, 529] on span "SN-250725-GPE-FF-07" at bounding box center [992, 531] width 50 height 26
copy span "SN-250725-GPE-FF-07"
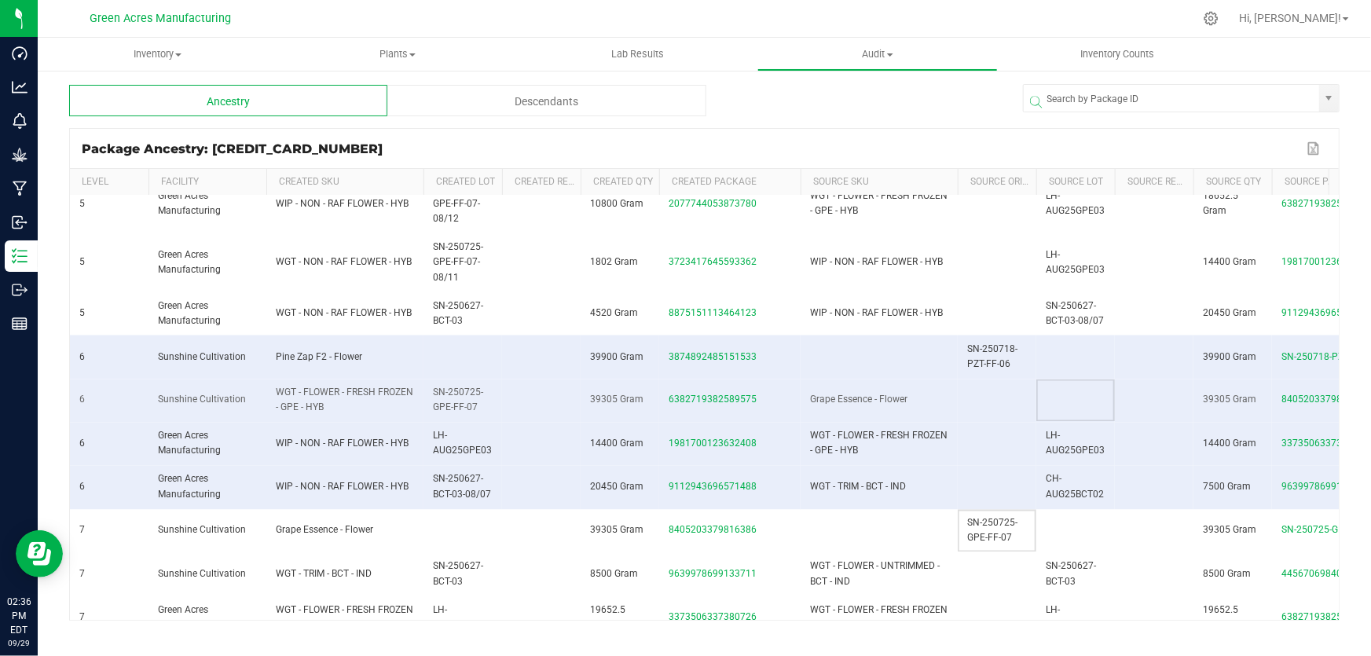
click at [1060, 397] on td at bounding box center [1075, 400] width 79 height 43
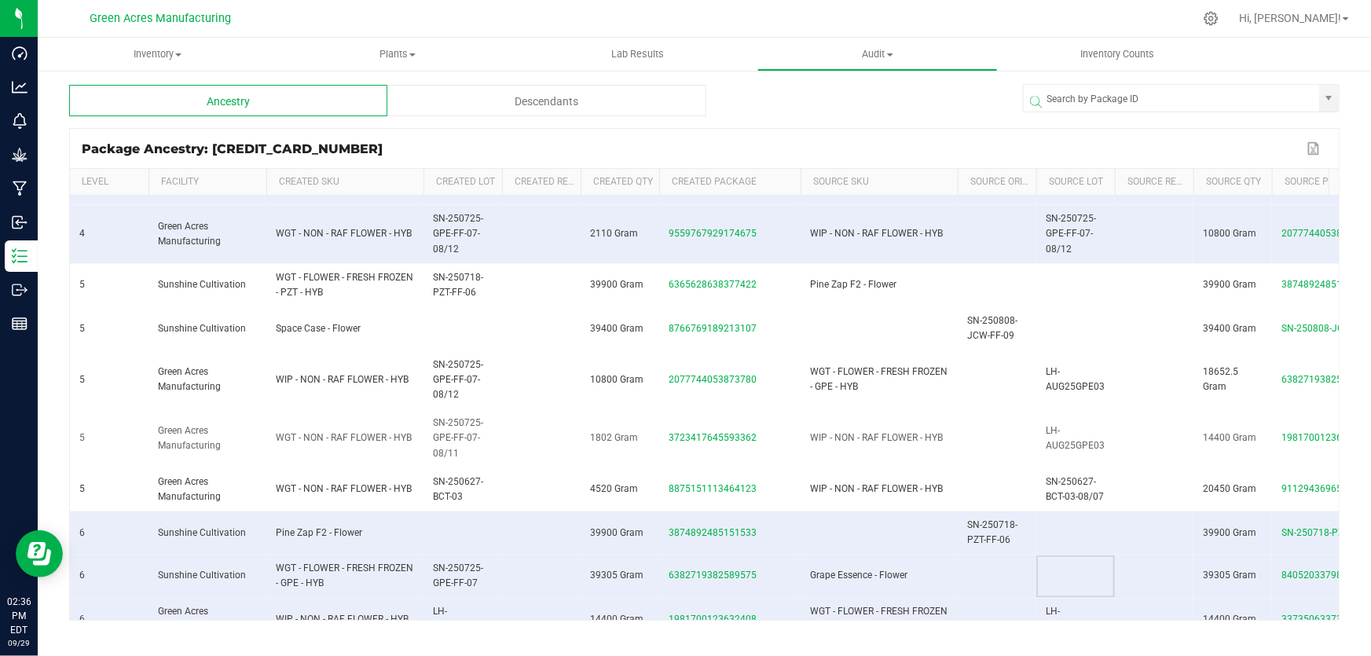
scroll to position [1175, 0]
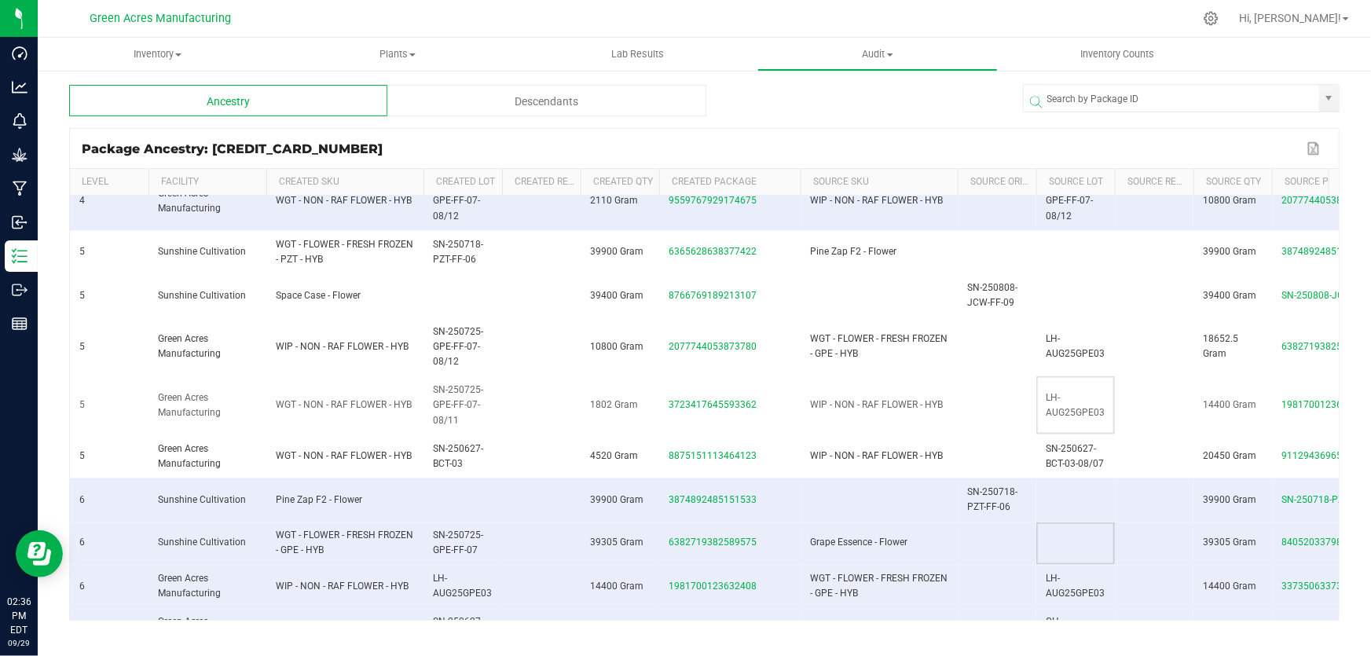
click at [1068, 405] on span "LH-AUG25GPE03" at bounding box center [1074, 405] width 59 height 26
copy span "LH-AUG25GPE03"
click at [450, 402] on span "SN-250725-GPE-FF-07-08/11" at bounding box center [458, 404] width 50 height 41
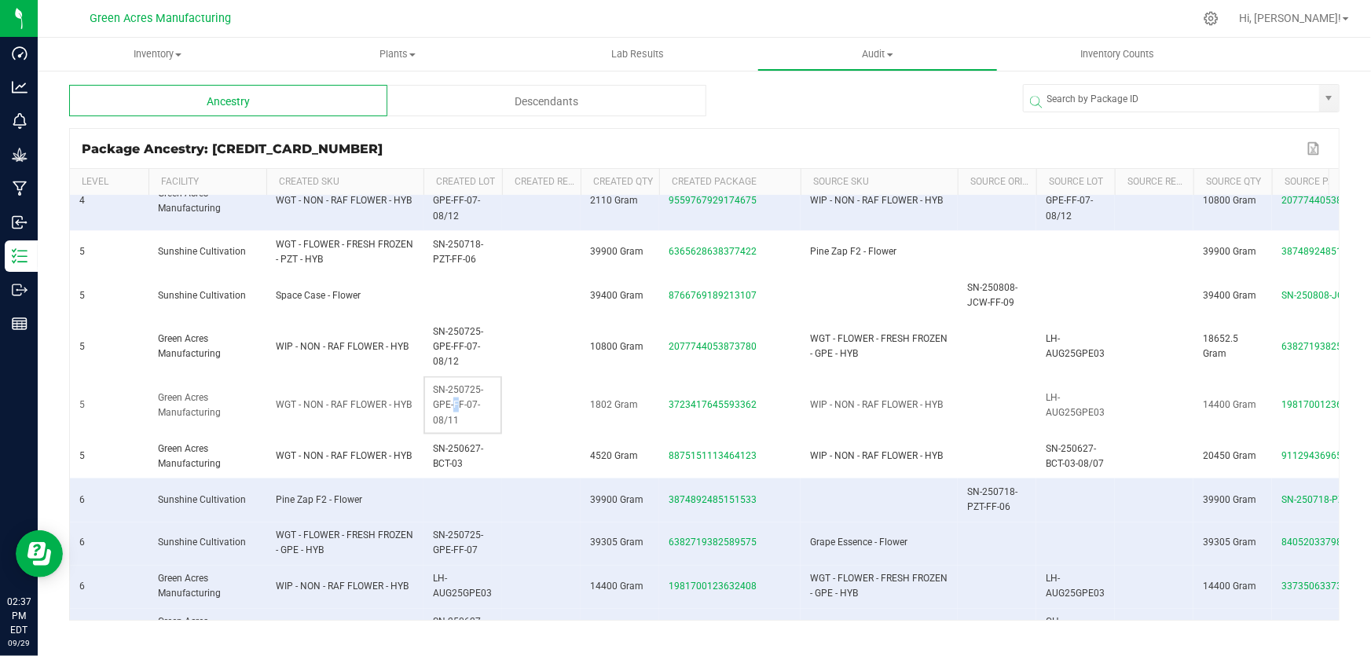
click at [450, 402] on span "SN-250725-GPE-FF-07-08/11" at bounding box center [458, 404] width 50 height 41
copy span "SN-250725-GPE-FF-07-08/11"
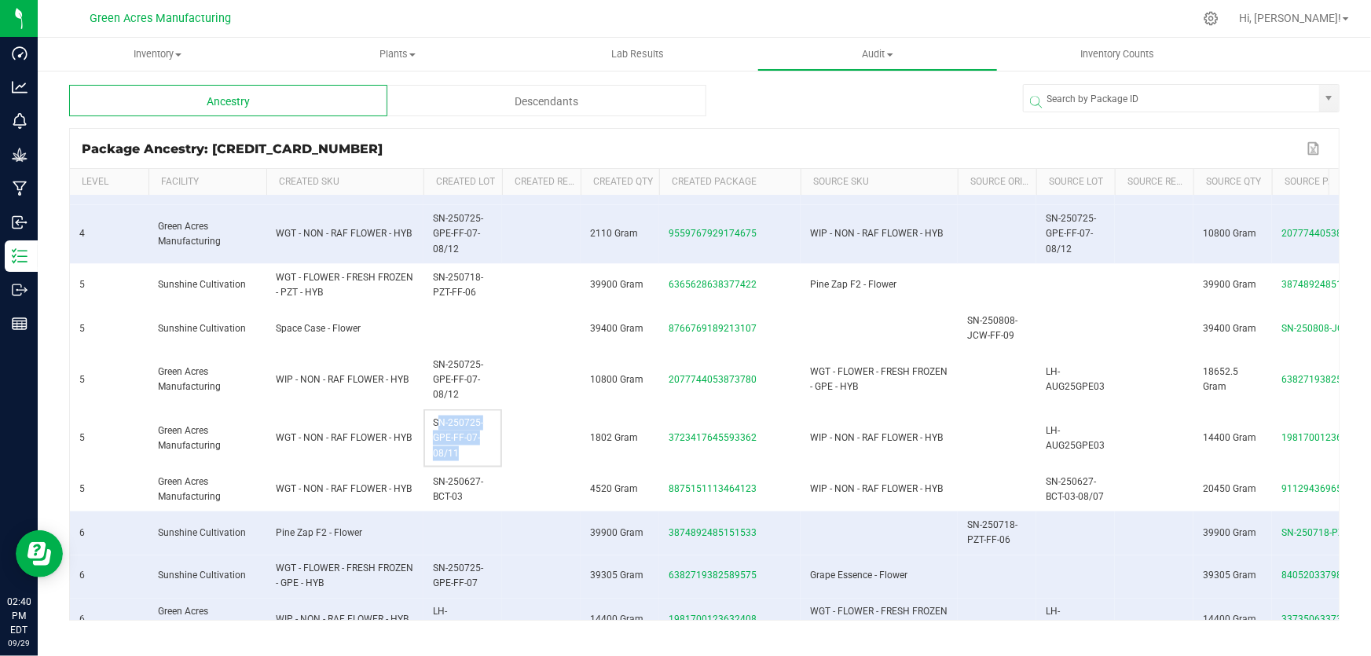
scroll to position [1214, 0]
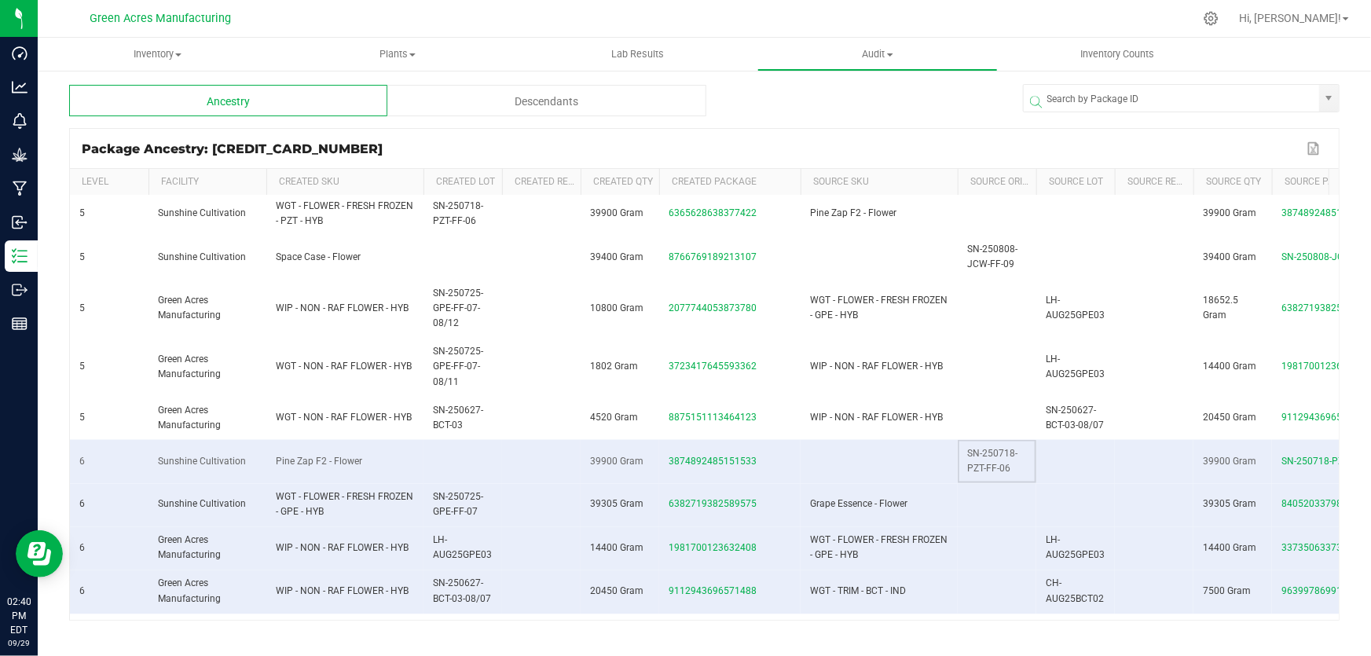
click at [1001, 459] on td "SN-250718-PZT-FF-06" at bounding box center [996, 461] width 79 height 43
copy span "SN-250718-PZT-FF-06"
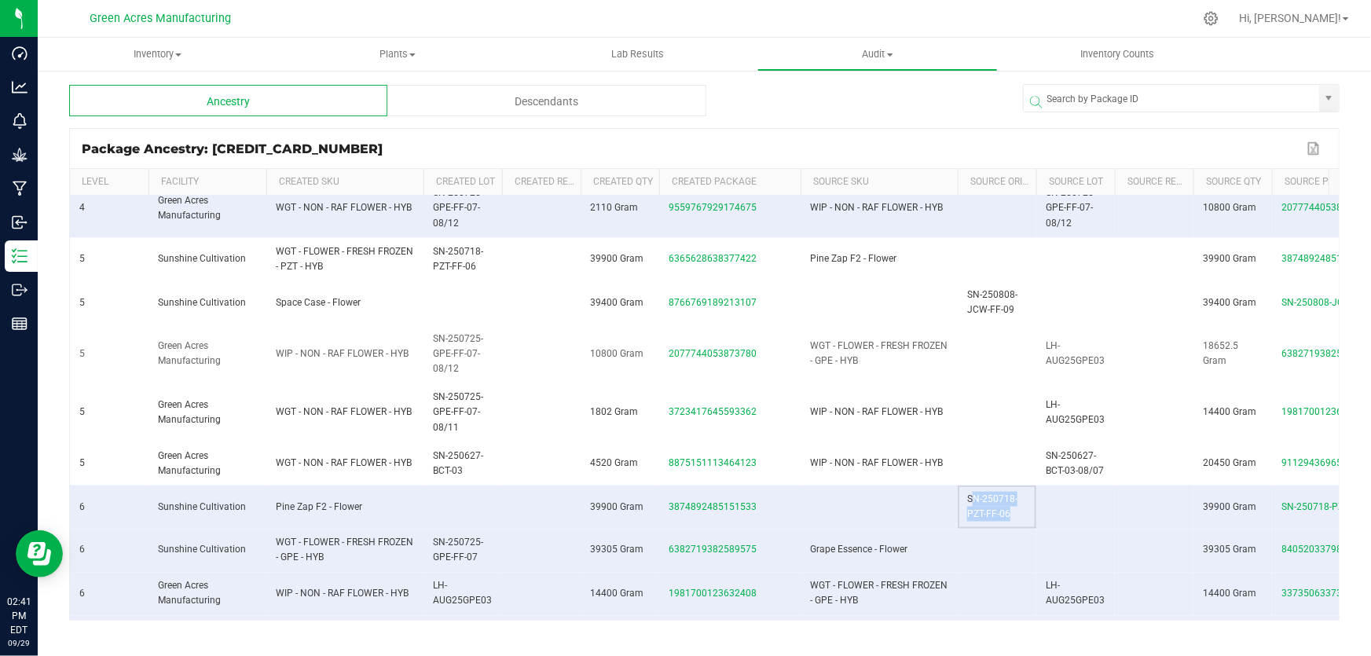
scroll to position [1142, 0]
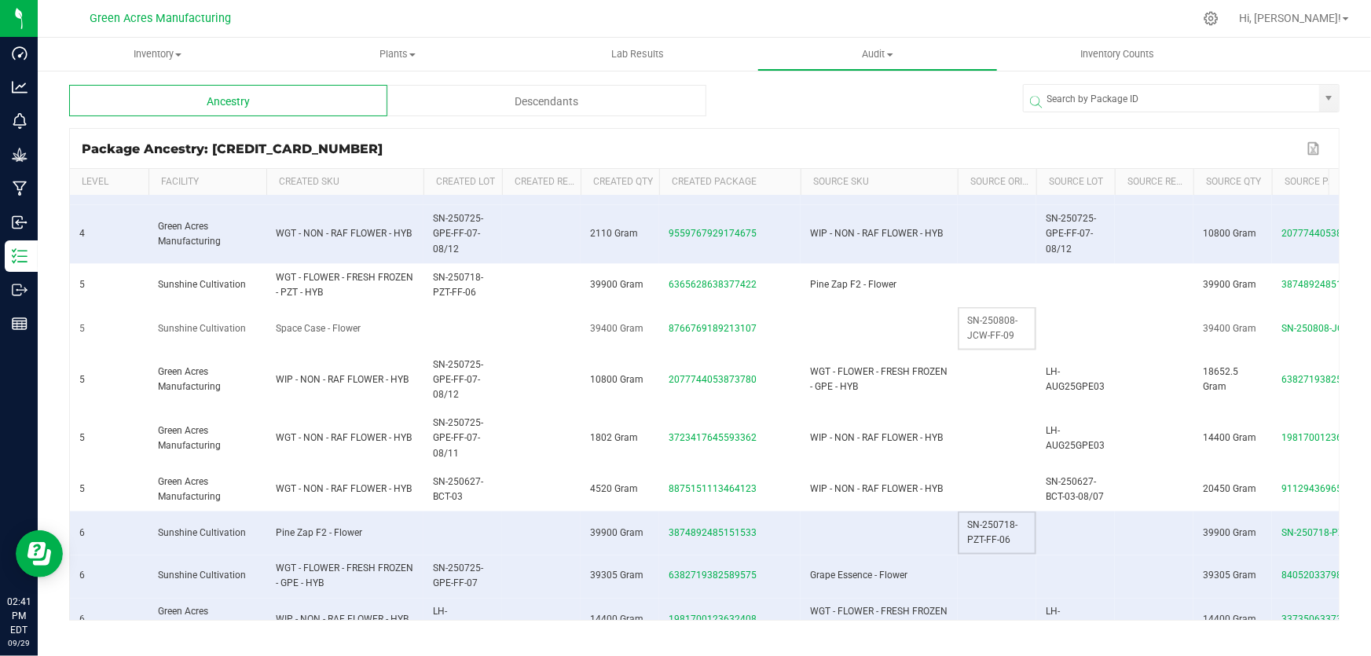
click at [975, 323] on span "SN-250808-JCW-FF-09" at bounding box center [992, 328] width 50 height 26
copy span "SN-250808-JCW-FF-09"
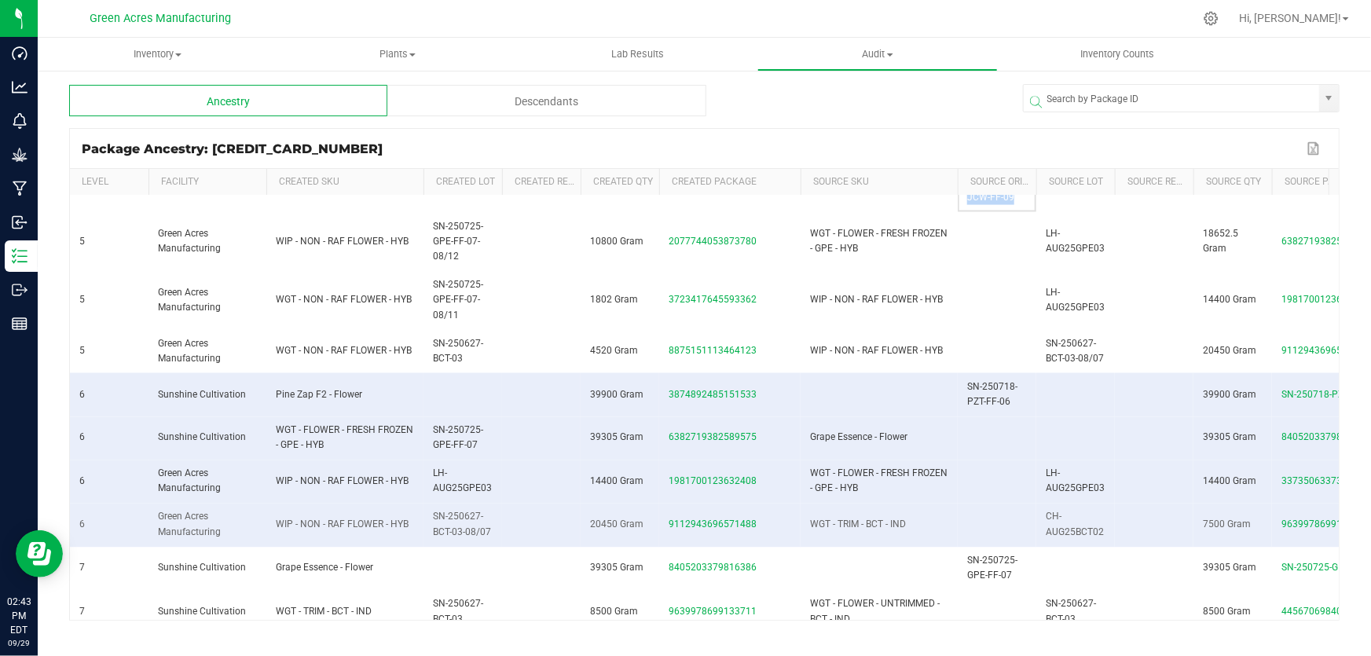
scroll to position [1246, 0]
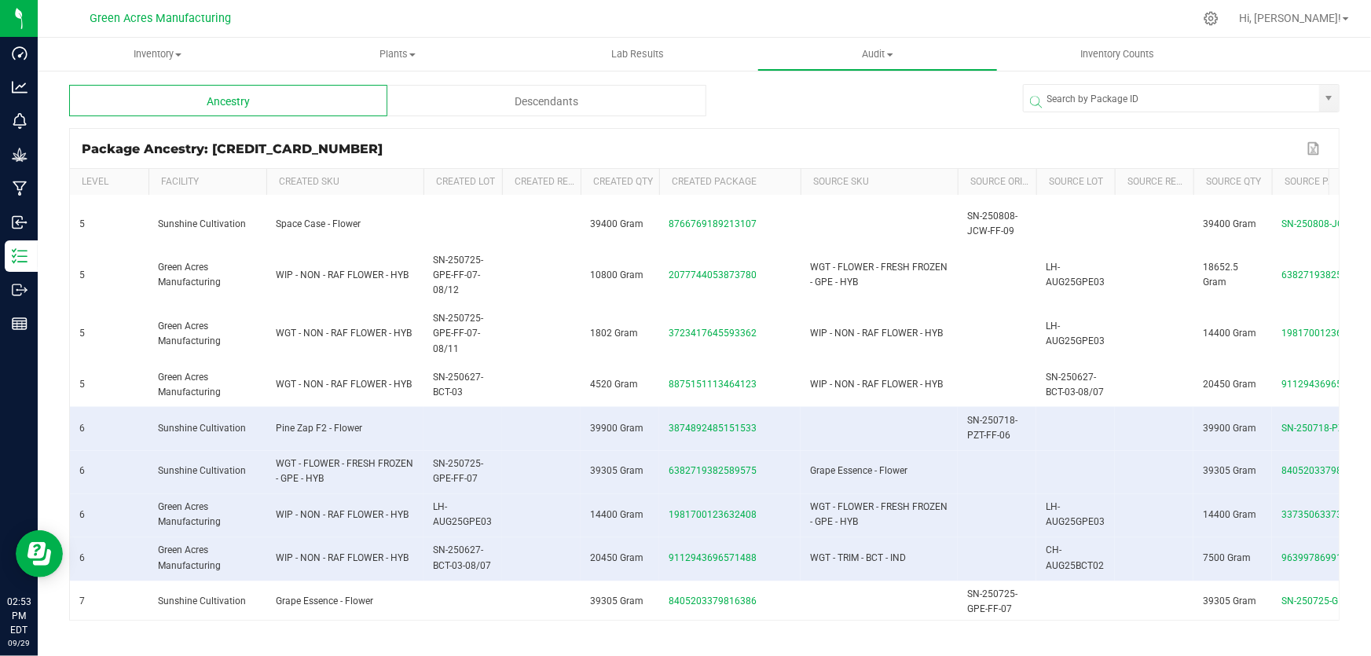
click at [974, 123] on package-history-ngx "Ancestry Descendants Package Ancestry: 4575362095555232 Export to Excel Level F…" at bounding box center [704, 353] width 1270 height 536
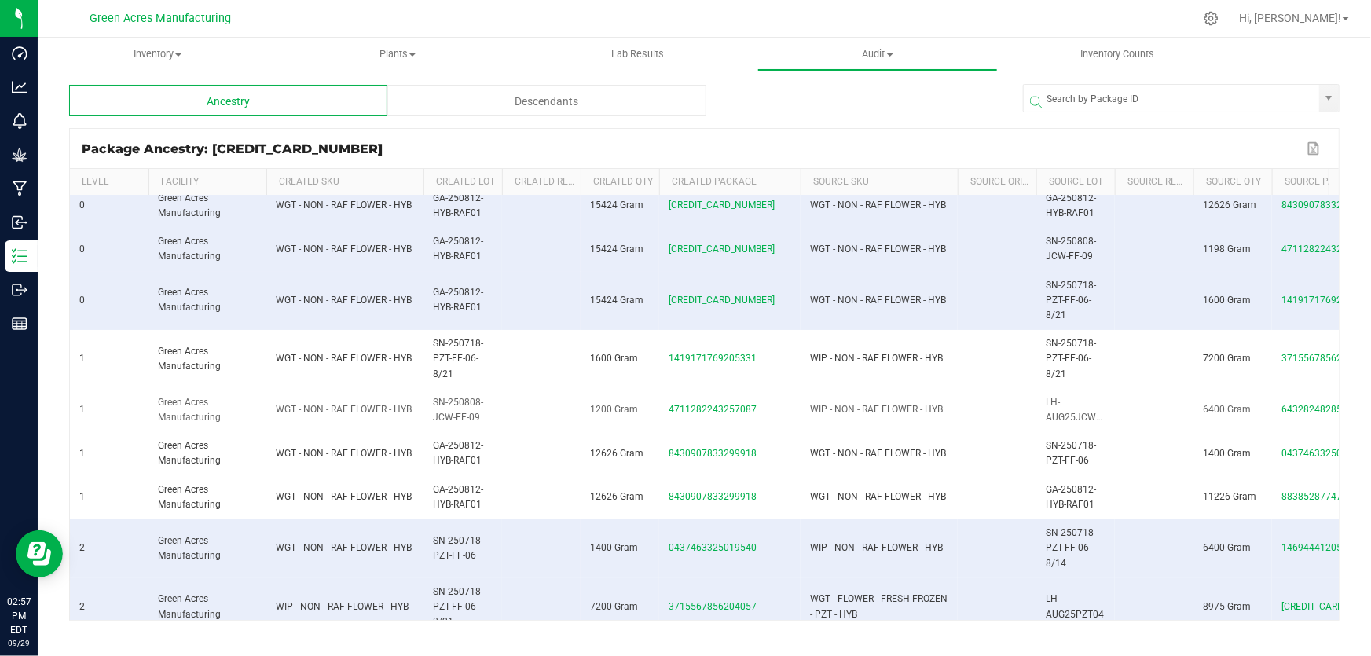
scroll to position [0, 0]
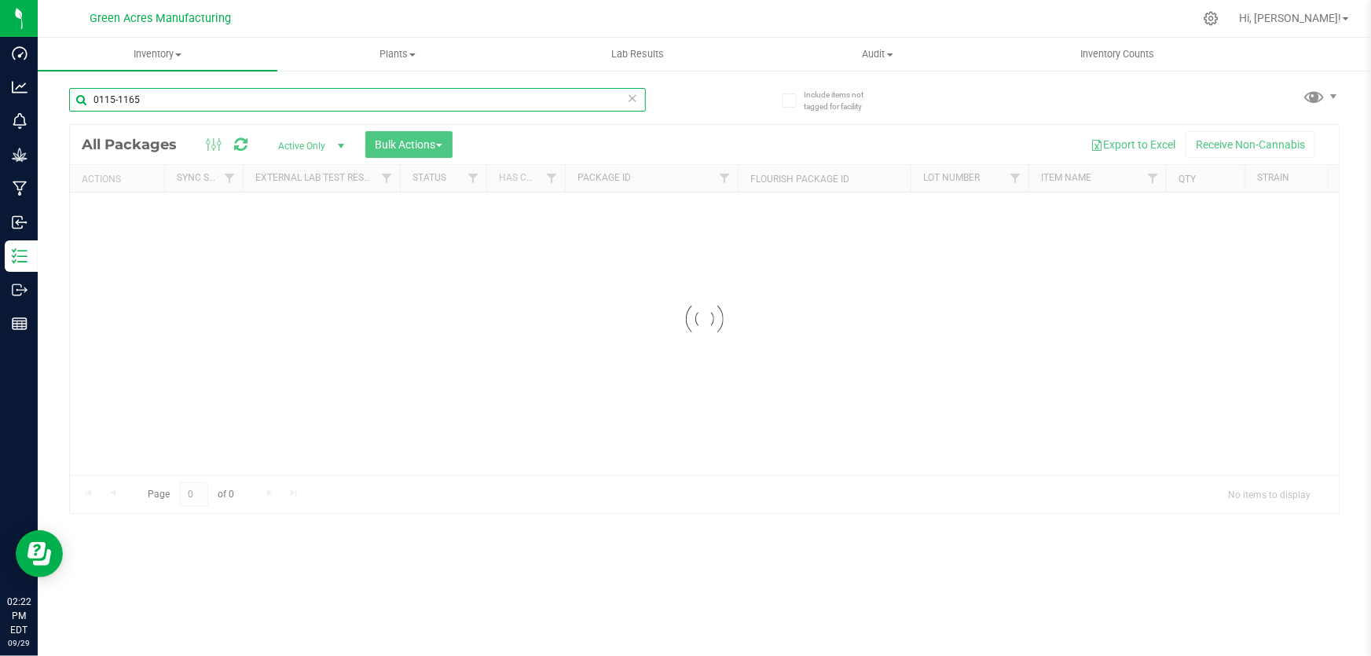
click at [200, 106] on input "0115-1165" at bounding box center [357, 100] width 577 height 24
type input "909-1292"
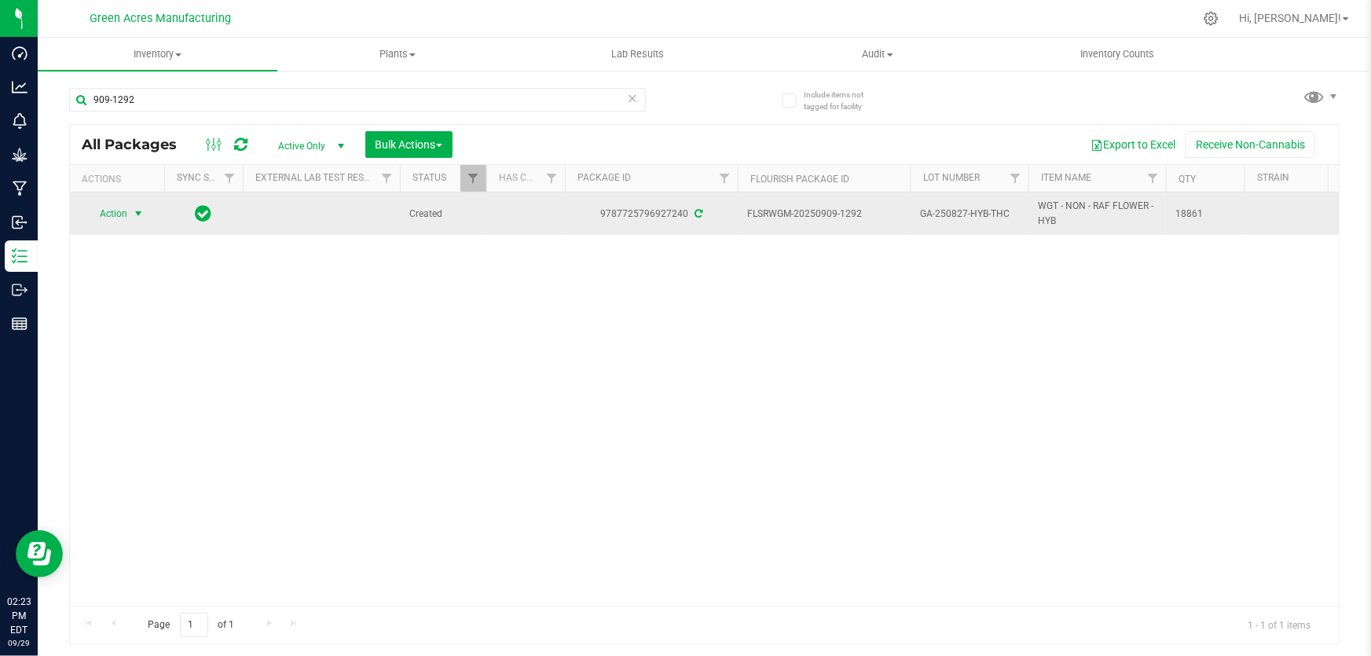
click at [125, 214] on span "Action" at bounding box center [107, 214] width 42 height 22
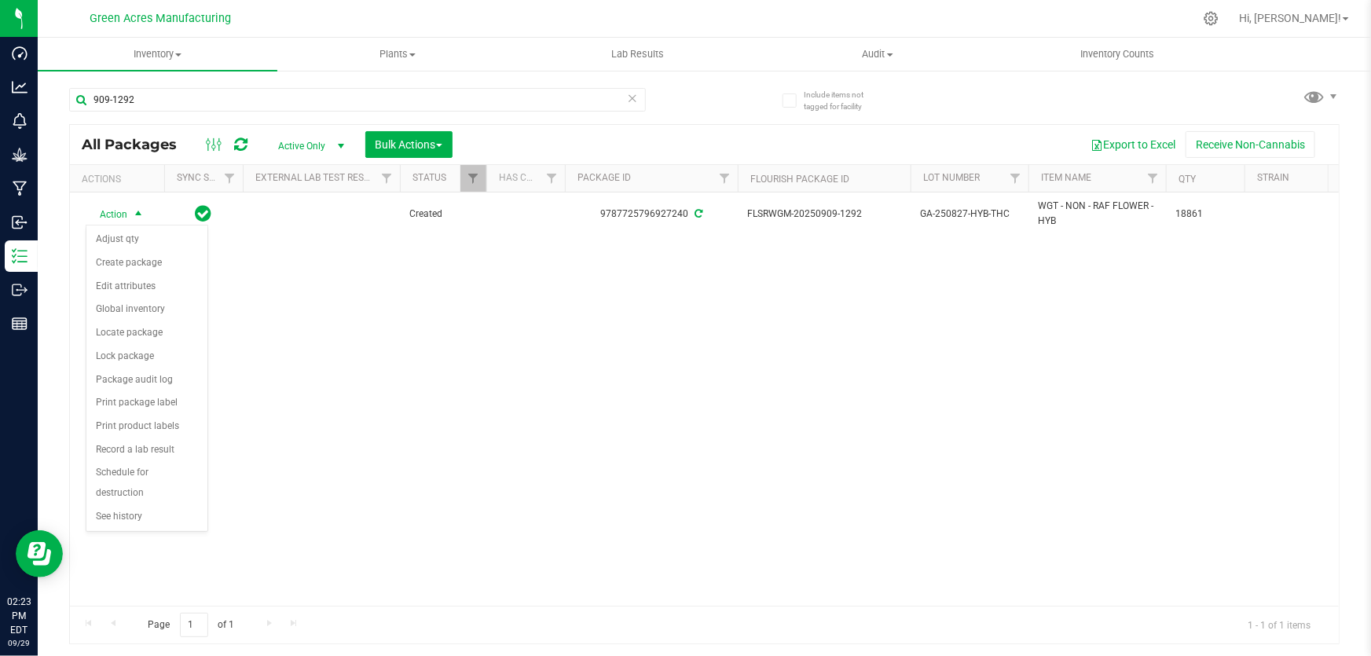
click at [134, 526] on div "Action Adjust qty Create package Edit attributes Global inventory Locate packag…" at bounding box center [147, 378] width 123 height 307
click at [136, 518] on li "See history" at bounding box center [146, 517] width 121 height 24
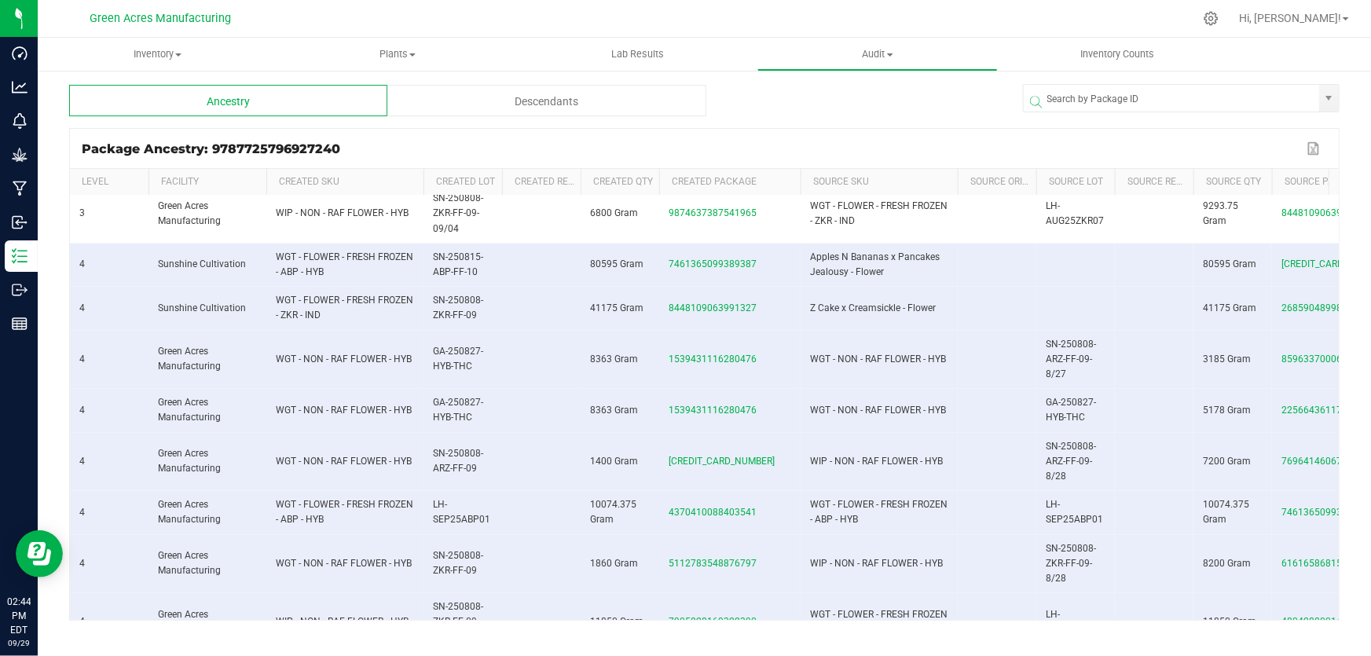
scroll to position [895, 0]
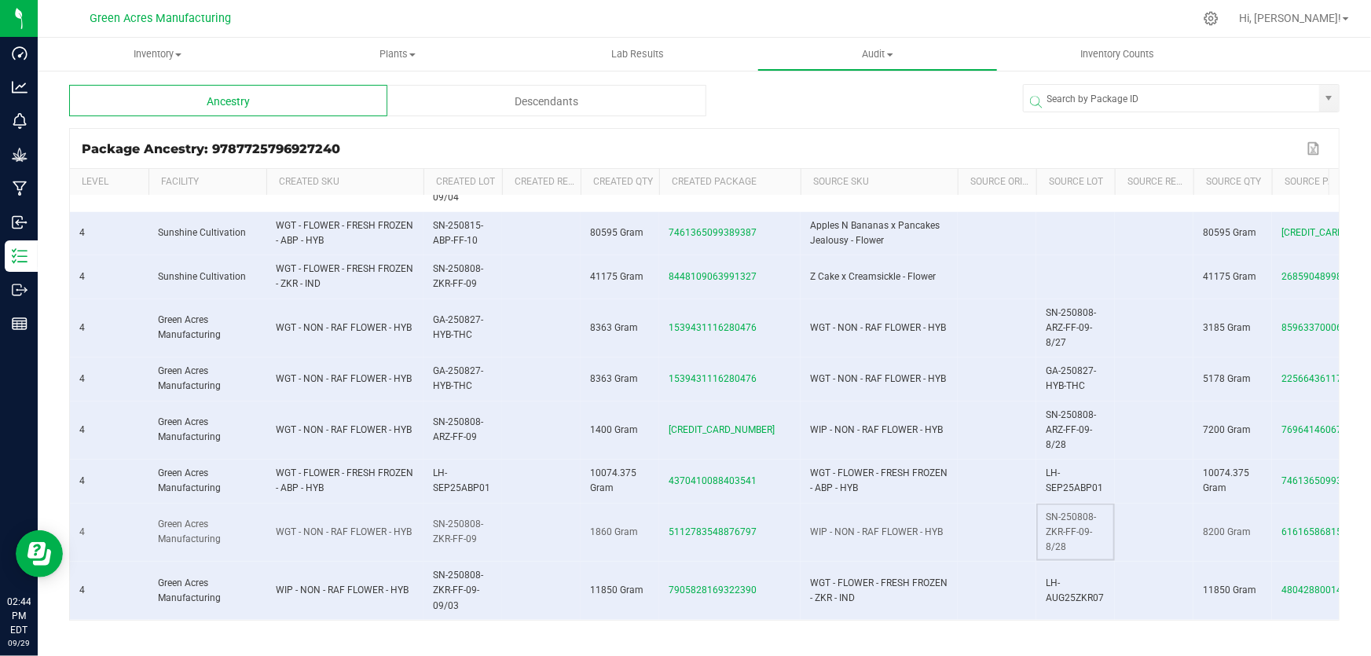
click at [1060, 523] on span "SN-250808-ZKR-FF-09-8/28" at bounding box center [1070, 531] width 50 height 41
copy span "SN-250808-ZKR-FF-09-8/28"
click at [1077, 420] on span "SN-250808-ARZ-FF-09-8/28" at bounding box center [1070, 429] width 50 height 41
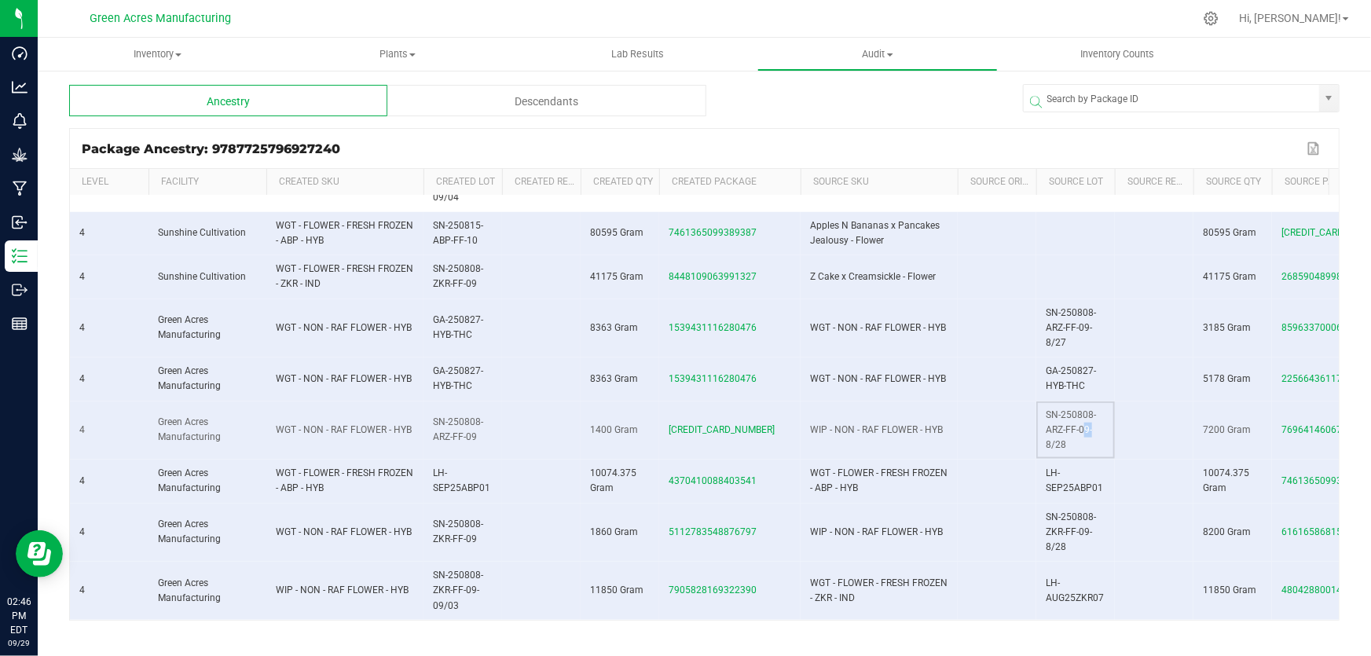
click at [1077, 420] on span "SN-250808-ARZ-FF-09-8/28" at bounding box center [1070, 429] width 50 height 41
copy span "SN-250808-ARZ-FF-09-8/28"
click at [1161, 369] on td at bounding box center [1154, 378] width 79 height 43
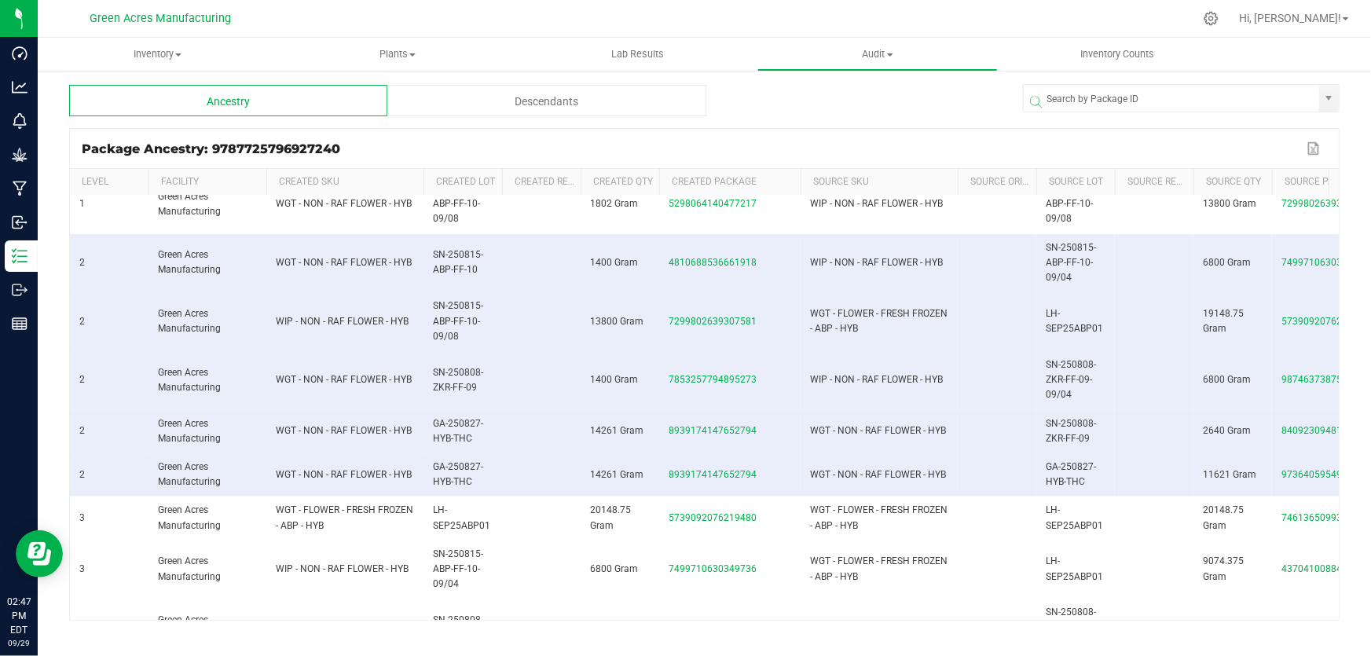
scroll to position [181, 0]
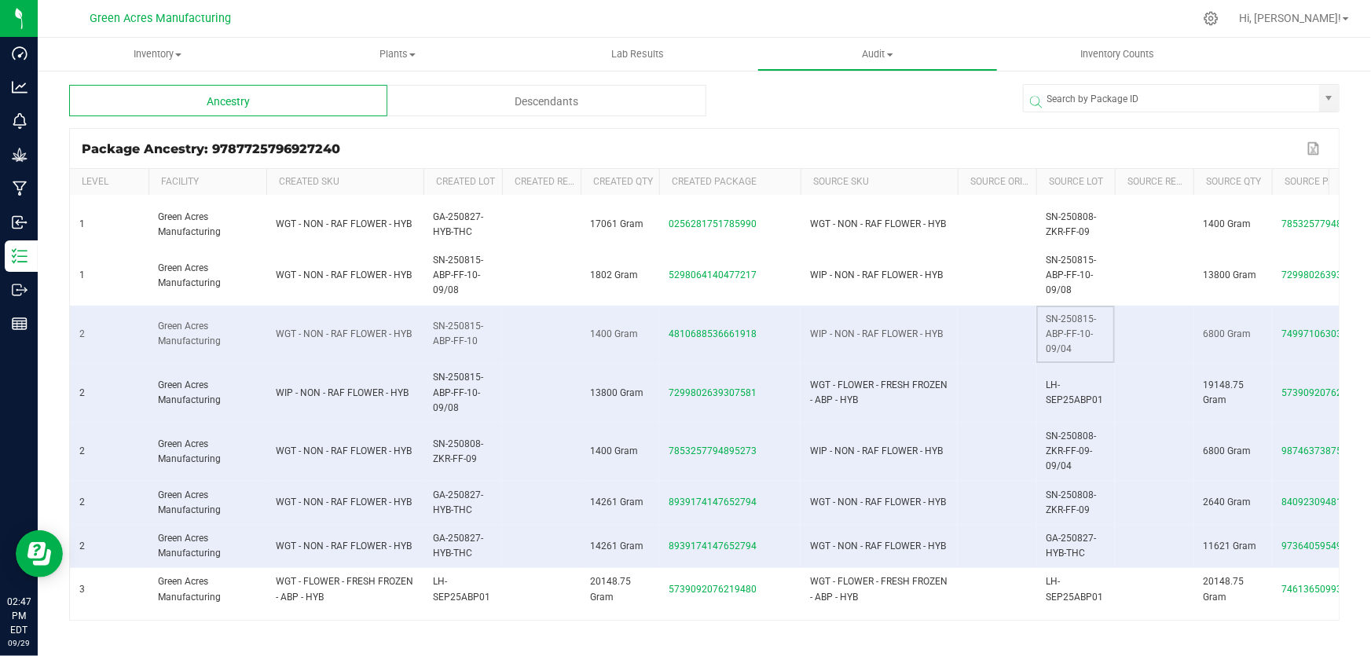
click at [1071, 324] on td "SN-250815-ABP-FF-10-09/04" at bounding box center [1075, 335] width 79 height 59
click at [1071, 326] on span "SN-250815-ABP-FF-10-09/04" at bounding box center [1070, 333] width 50 height 41
copy span "SN-250815-ABP-FF-10-09/04"
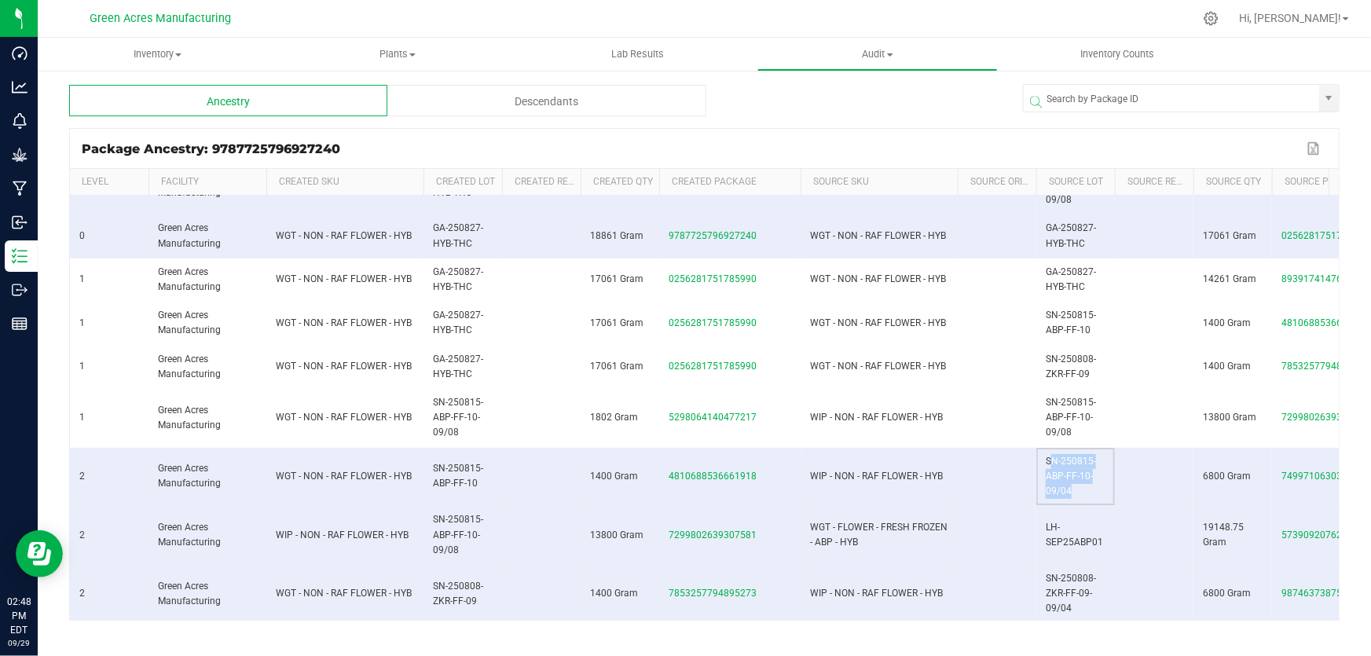
scroll to position [0, 0]
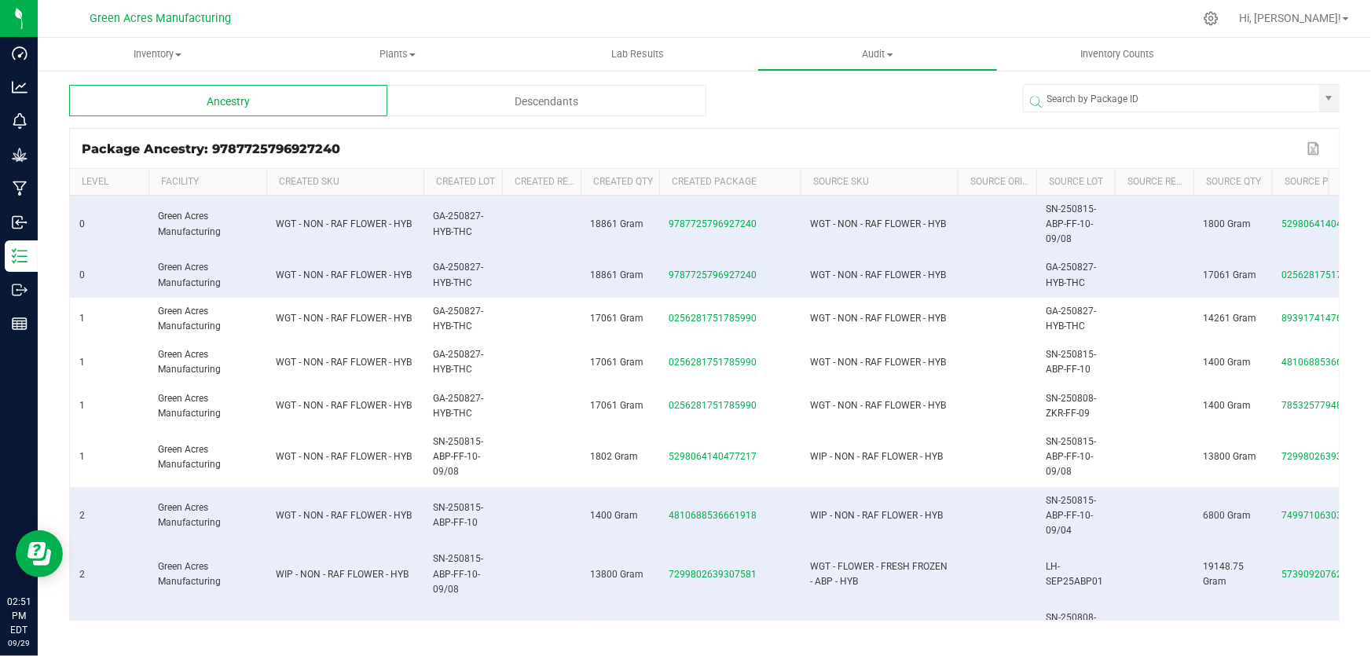
click at [814, 138] on div "Package Ancestry: 9787725796927240 Export to Excel" at bounding box center [704, 148] width 1268 height 39
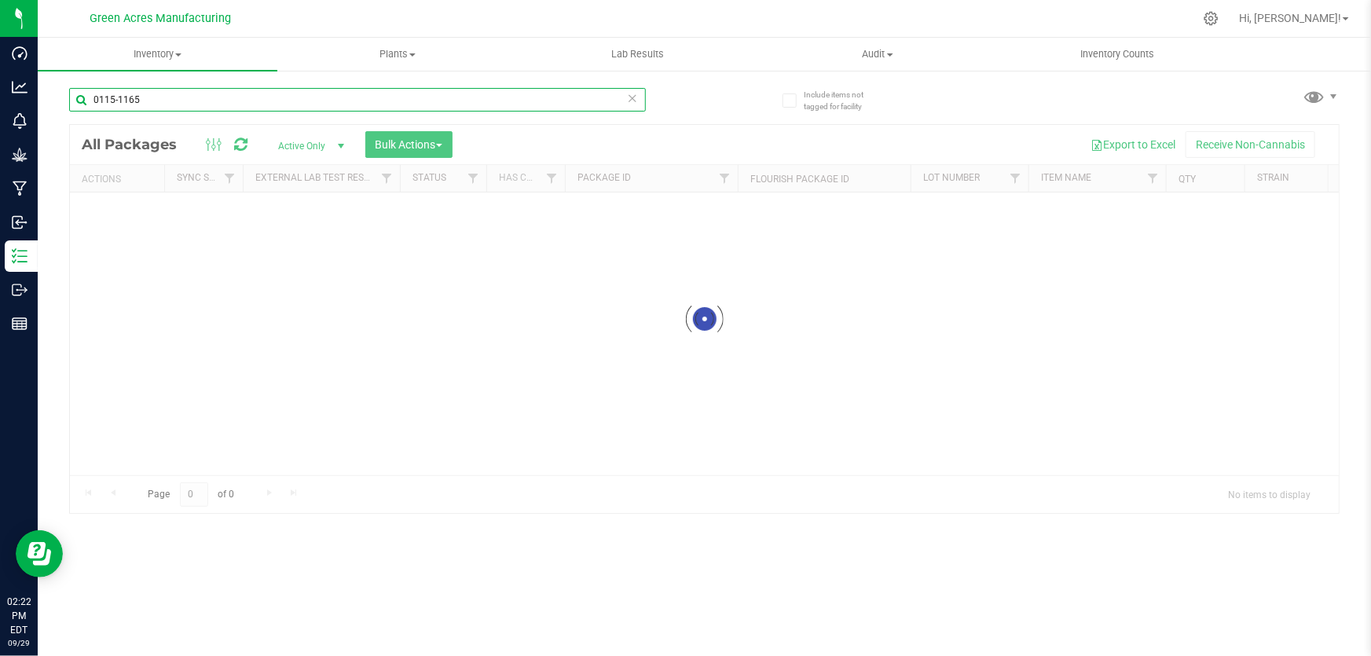
click at [202, 103] on input "0115-1165" at bounding box center [357, 100] width 577 height 24
type input "929-010"
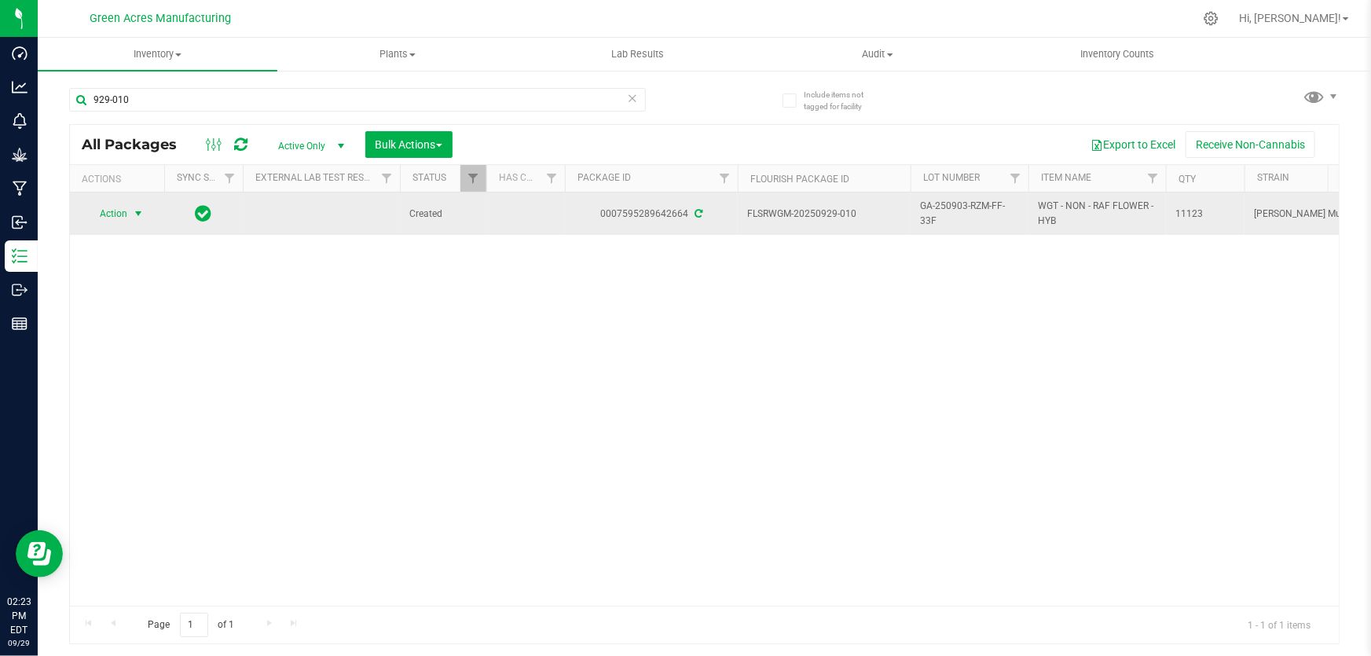
click at [113, 214] on span "Action" at bounding box center [107, 214] width 42 height 22
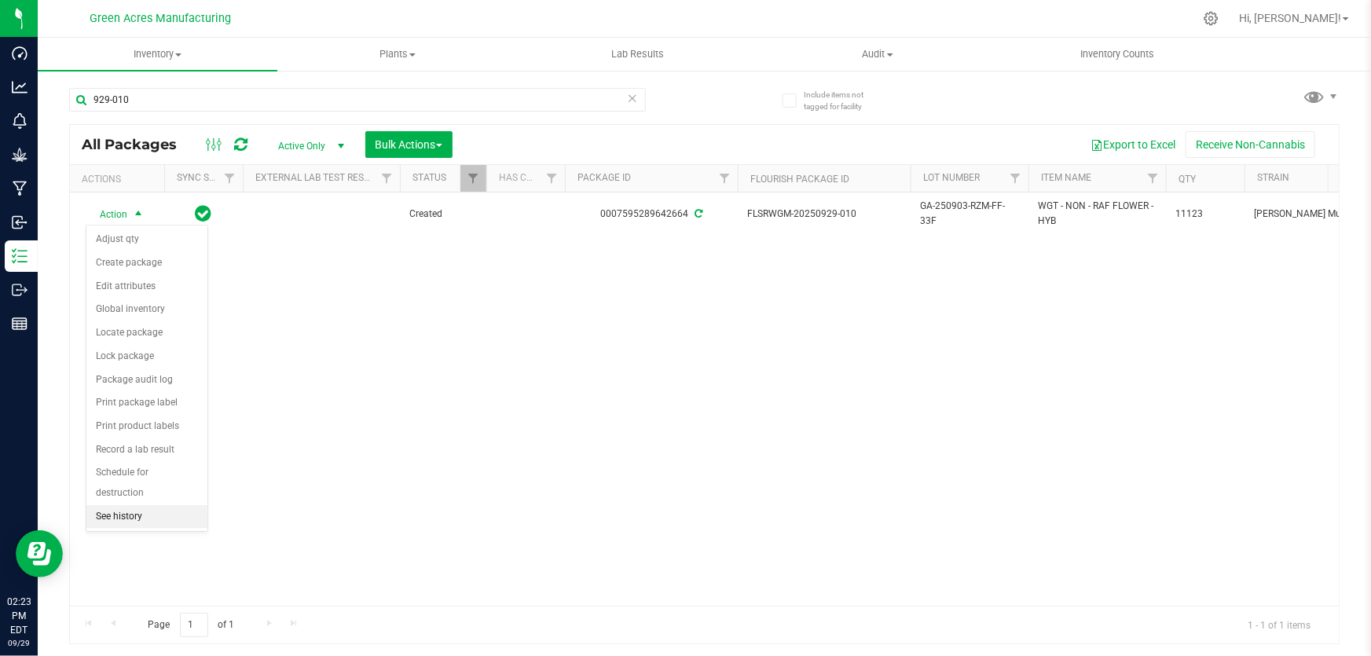
click at [146, 522] on li "See history" at bounding box center [146, 517] width 121 height 24
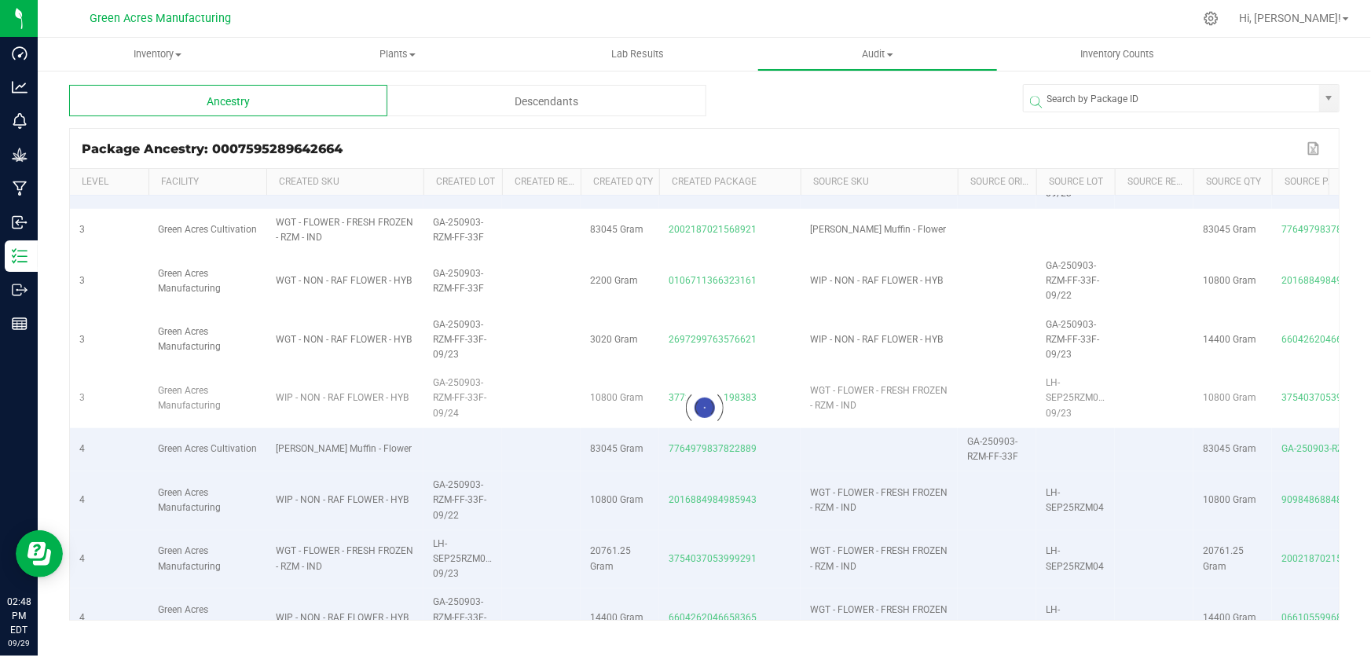
scroll to position [490, 0]
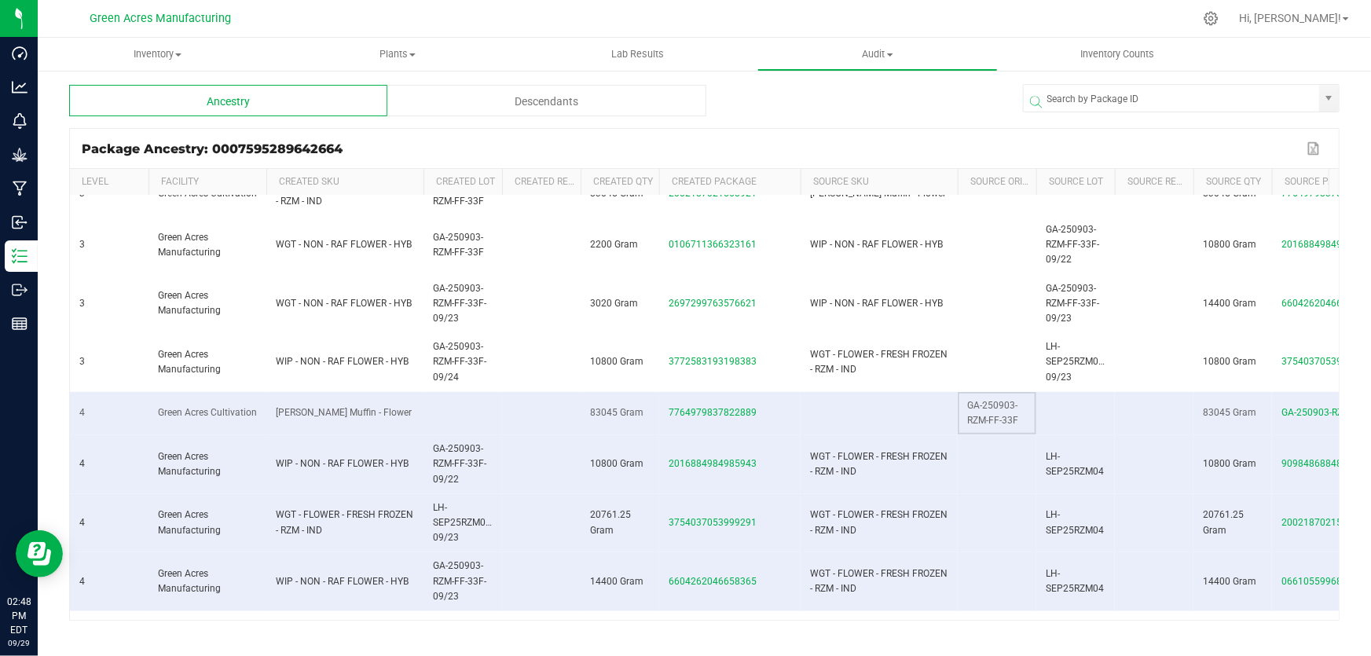
click at [1000, 408] on span "GA-250903-RZM-FF-33F" at bounding box center [992, 413] width 51 height 26
click at [999, 407] on span "GA-250903-RZM-FF-33F" at bounding box center [992, 413] width 51 height 26
copy span "GA-250903-RZM-FF-33F"
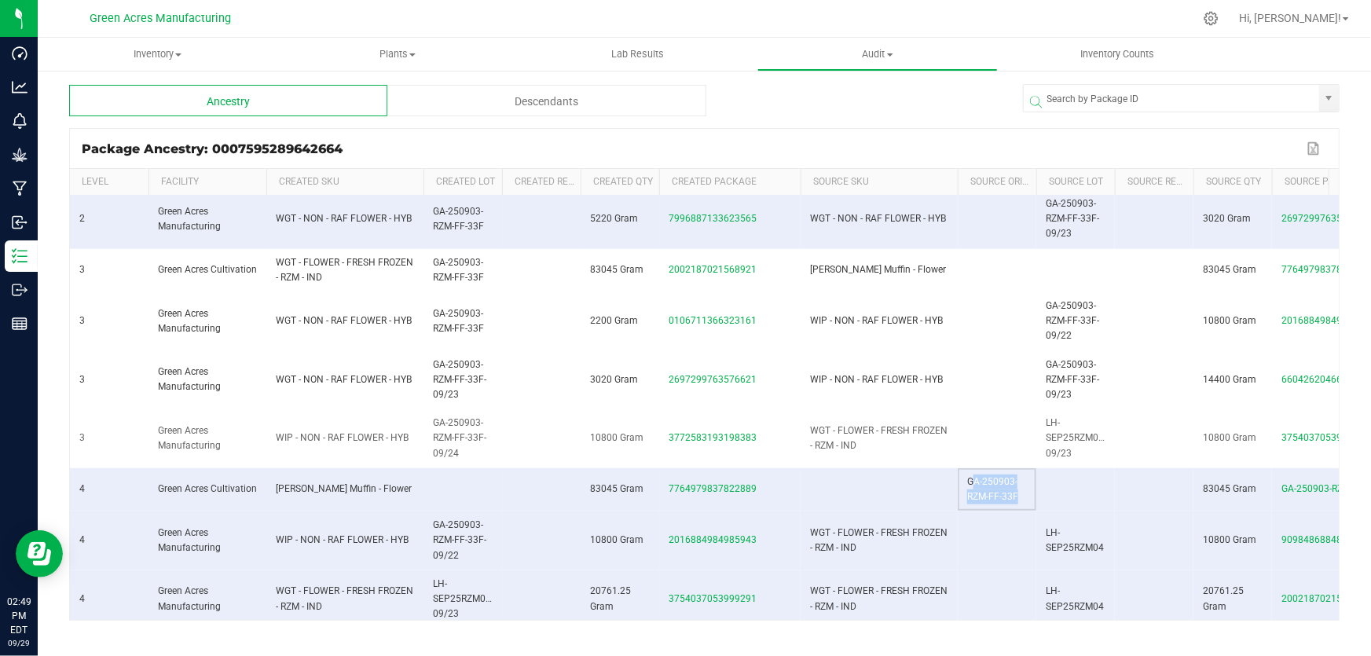
scroll to position [391, 0]
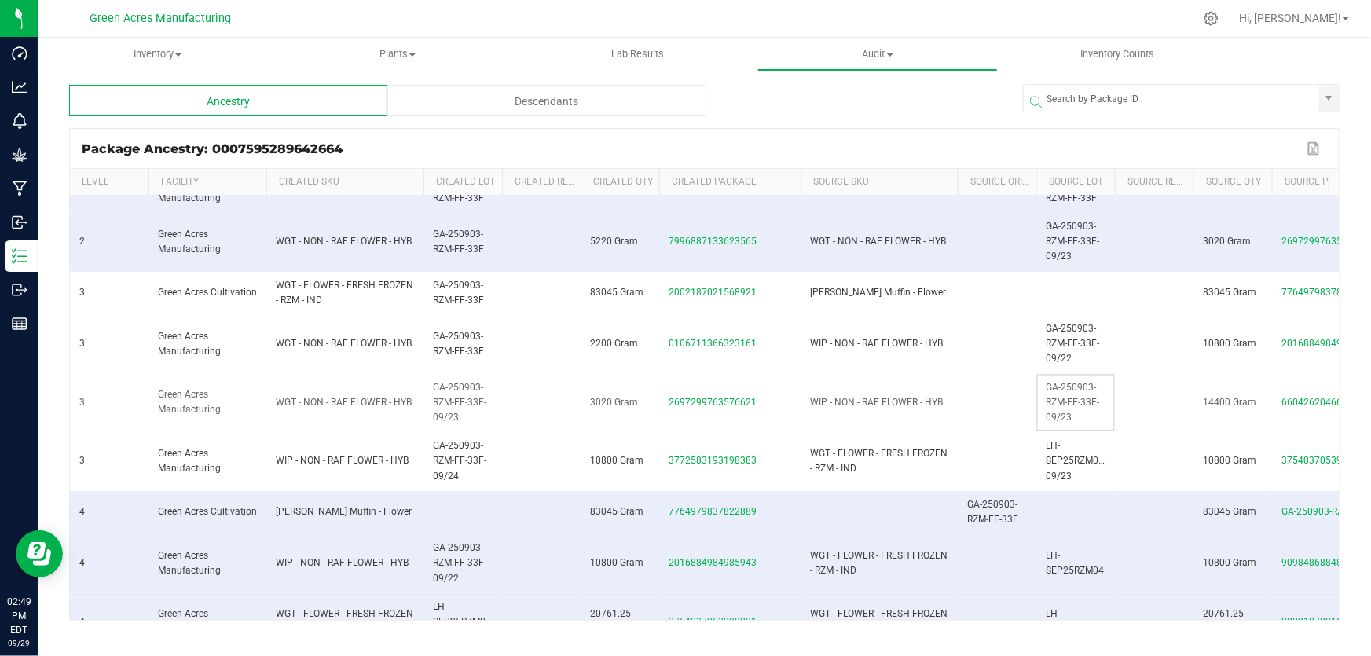
click at [1071, 399] on span "GA-250903-RZM-FF-33F-09/23" at bounding box center [1071, 402] width 53 height 41
copy span "GA-250903-RZM-FF-33F-09/23"
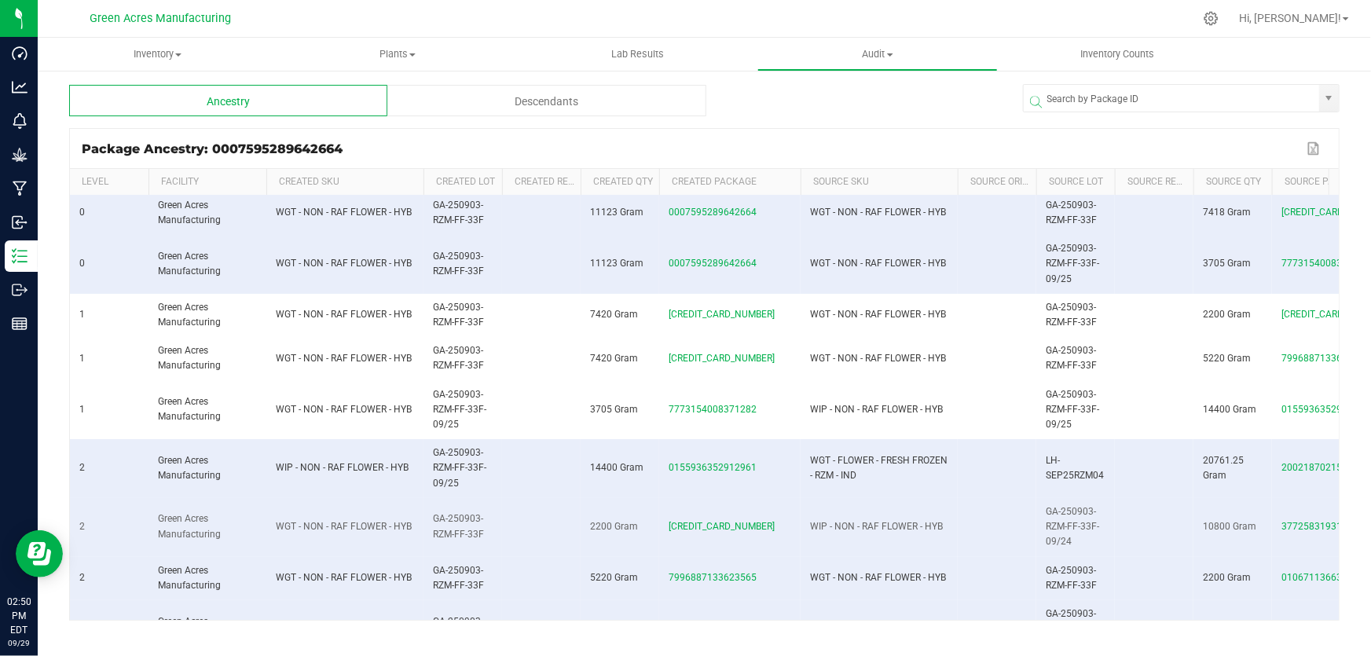
scroll to position [0, 0]
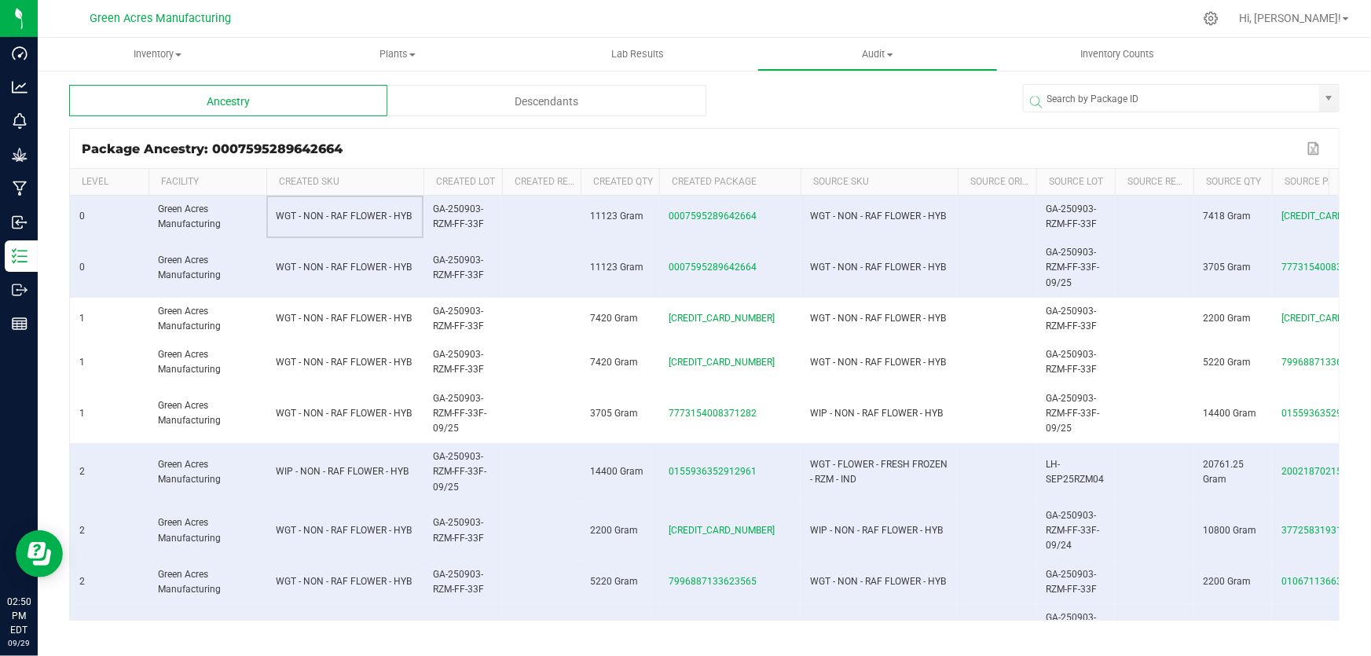
drag, startPoint x: 415, startPoint y: 231, endPoint x: 492, endPoint y: 134, distance: 124.1
click at [492, 134] on div "Package Ancestry: 0007595289642664 Export to Excel" at bounding box center [704, 148] width 1268 height 39
